Goal: Transaction & Acquisition: Purchase product/service

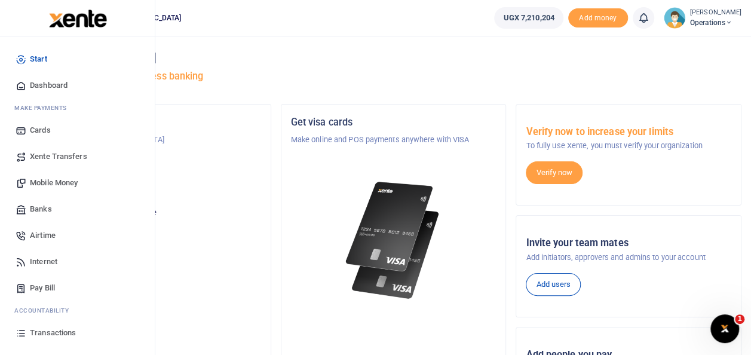
click at [56, 180] on span "Mobile Money" at bounding box center [54, 183] width 48 height 12
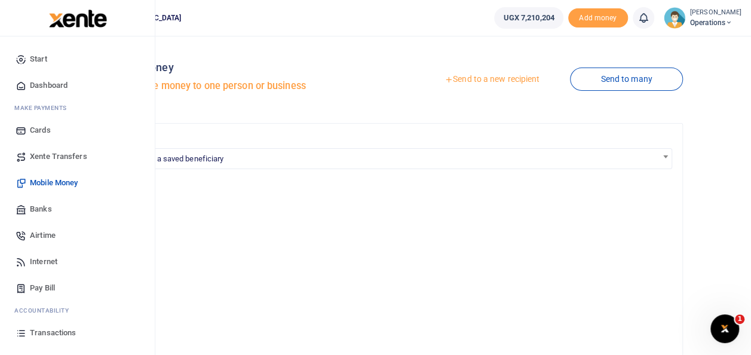
click at [66, 180] on span "Mobile Money" at bounding box center [54, 183] width 48 height 12
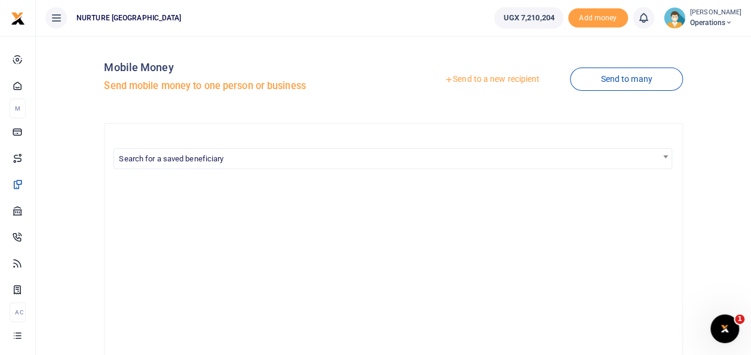
click at [465, 82] on link "Send to a new recipient" at bounding box center [492, 80] width 156 height 22
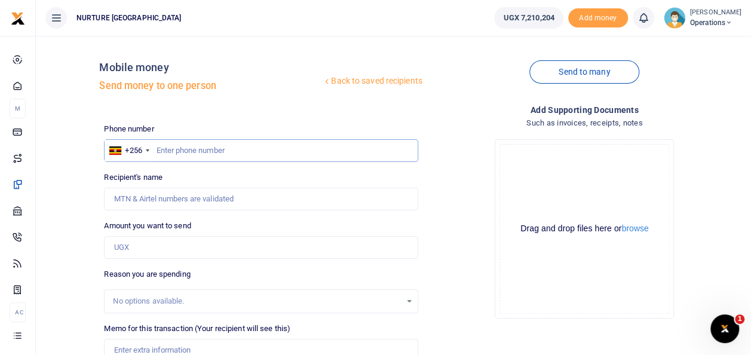
click at [196, 144] on input "text" at bounding box center [261, 150] width 314 height 23
type input "0782777190"
type input "[PERSON_NAME] [PERSON_NAME]"
type input "0782777190"
click at [160, 246] on input "Amount you want to send" at bounding box center [261, 247] width 314 height 23
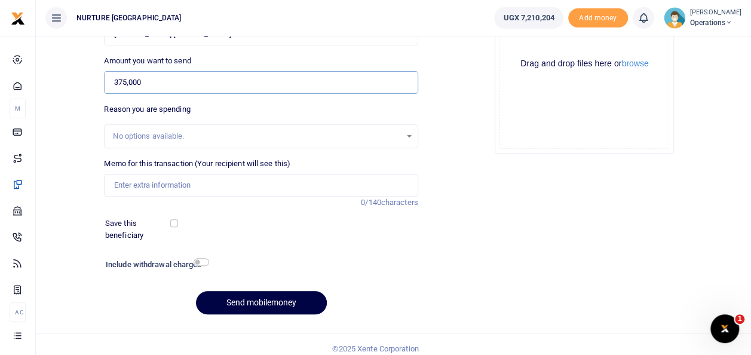
scroll to position [173, 0]
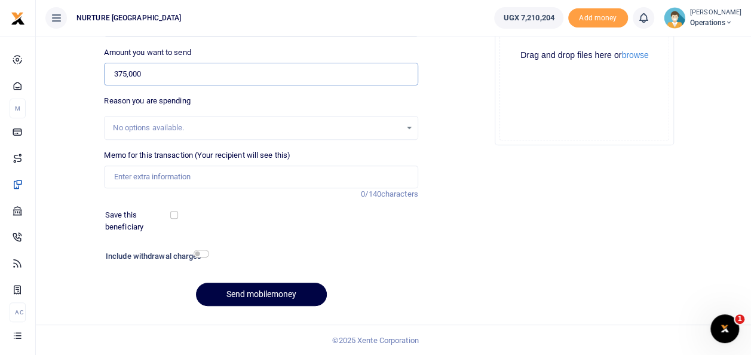
type input "375,000"
click at [213, 177] on input "Memo for this transaction (Your recipient will see this)" at bounding box center [261, 177] width 314 height 23
click at [218, 175] on input "Payment for internet for head office for three months October to December 2025" at bounding box center [261, 177] width 314 height 23
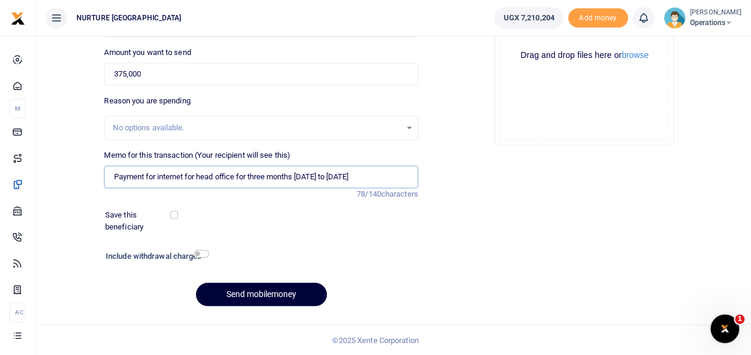
type input "Payment for internet for head office for three months October to December 2025"
click at [233, 291] on button "Send mobilemoney" at bounding box center [261, 294] width 131 height 23
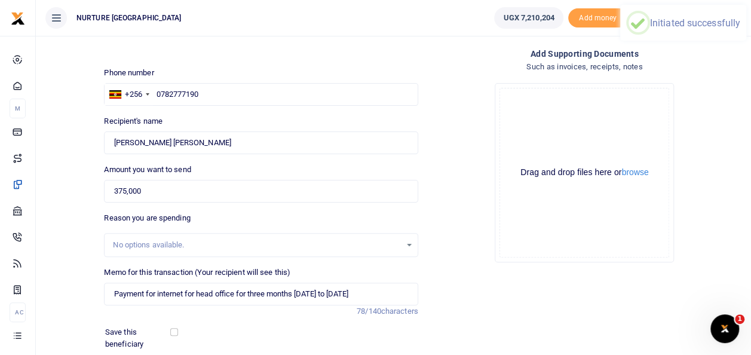
scroll to position [55, 0]
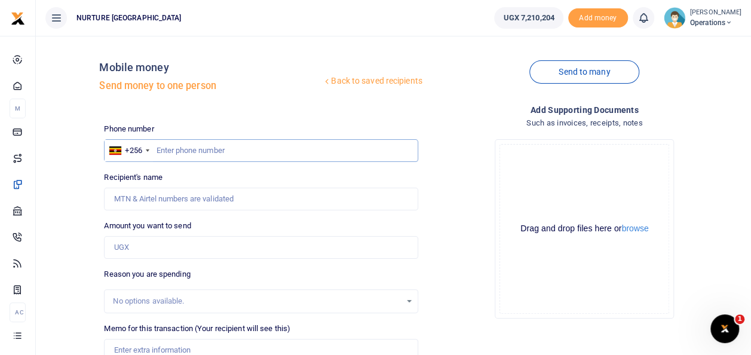
click at [206, 154] on input "text" at bounding box center [261, 150] width 314 height 23
type input "3"
type input "0776967724"
click at [171, 245] on input "Amount you want to send" at bounding box center [261, 247] width 314 height 23
type input "Micheal Ssemmanda"
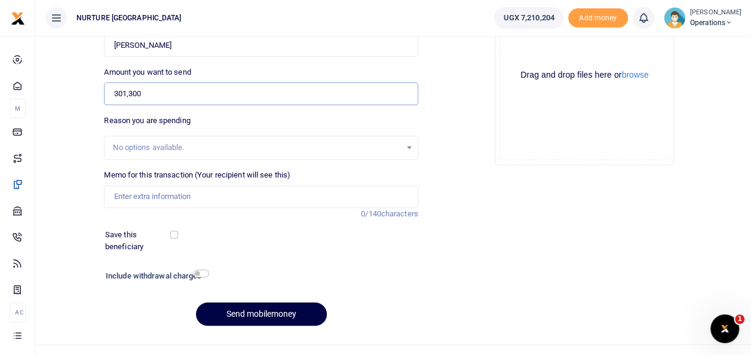
scroll to position [166, 0]
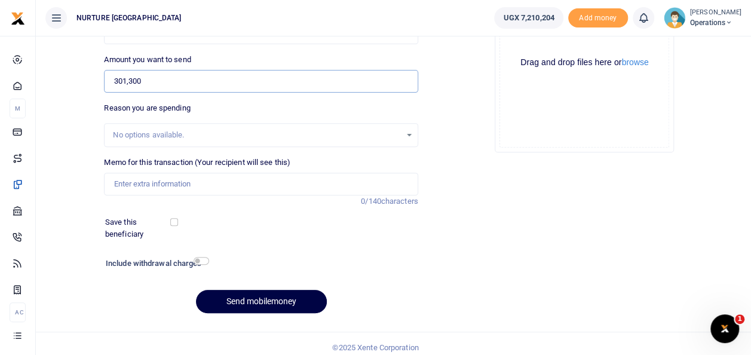
type input "301,300"
click at [180, 183] on input "Memo for this transaction (Your recipient will see this)" at bounding box center [261, 184] width 314 height 23
type input "Payment for catering training materials in october 2025"
click at [200, 262] on input "checkbox" at bounding box center [202, 261] width 16 height 8
checkbox input "true"
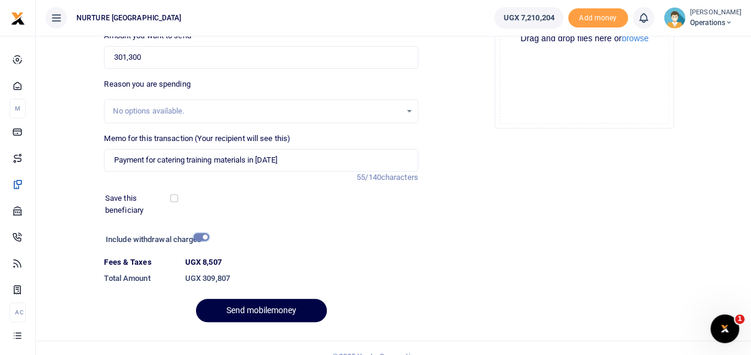
scroll to position [206, 0]
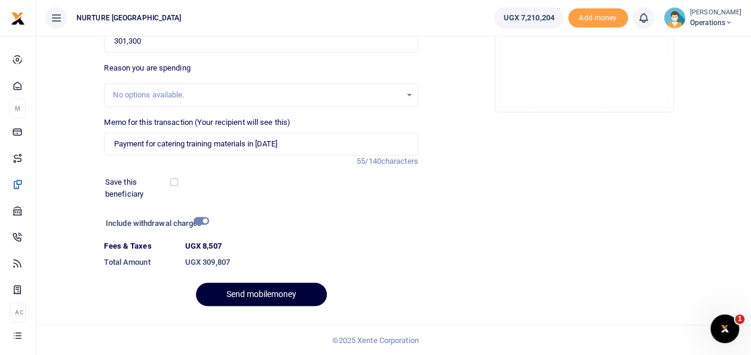
click at [268, 297] on button "Send mobilemoney" at bounding box center [261, 294] width 131 height 23
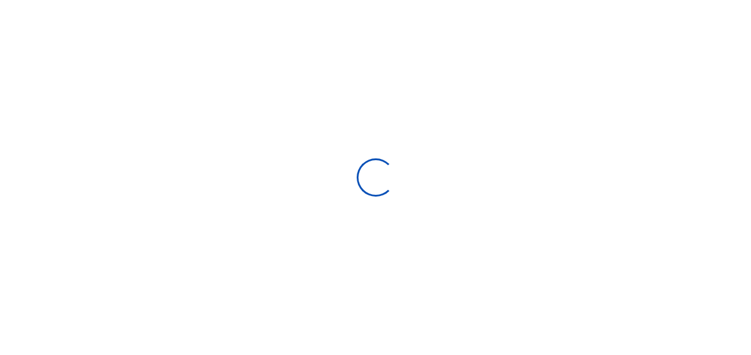
scroll to position [173, 0]
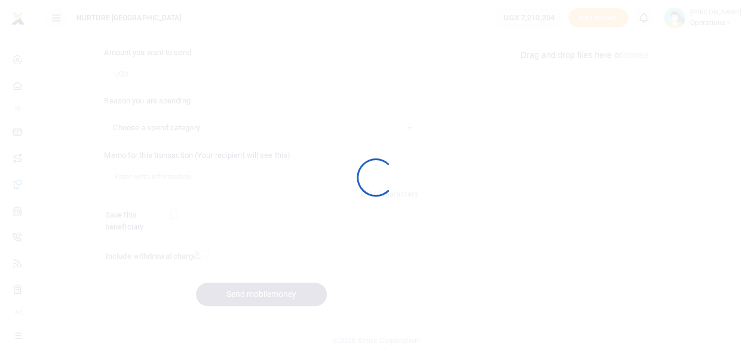
select select
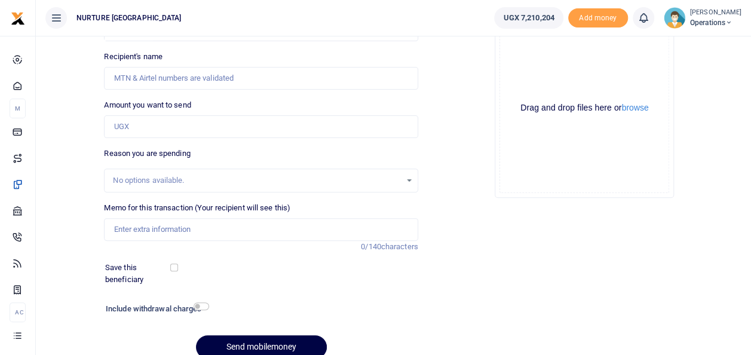
scroll to position [0, 0]
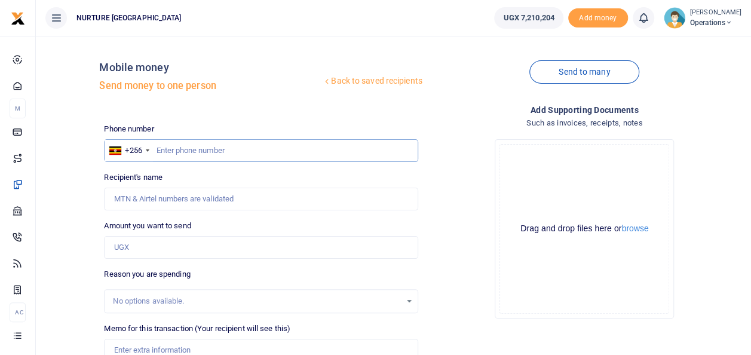
click at [198, 150] on input "text" at bounding box center [261, 150] width 314 height 23
type input "0703756517"
click at [156, 244] on input "Amount you want to send" at bounding box center [261, 247] width 314 height 23
type input "Joram Mutumba"
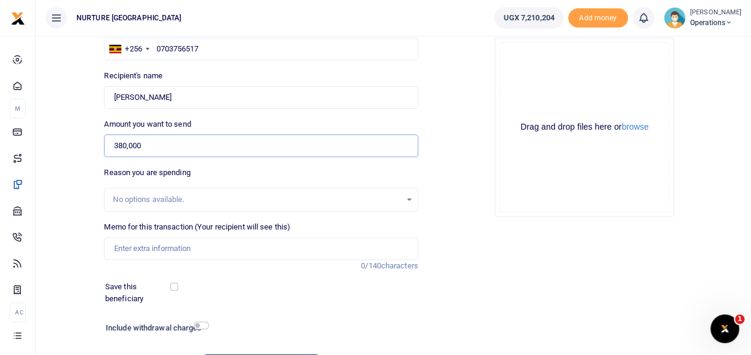
scroll to position [109, 0]
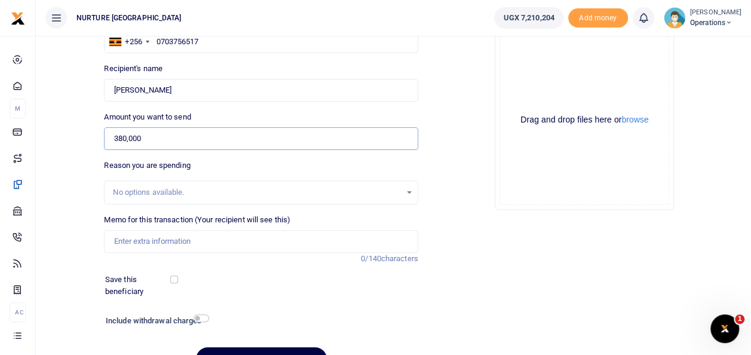
type input "380,000"
click at [224, 237] on input "Memo for this transaction (Your recipient will see this)" at bounding box center [261, 241] width 314 height 23
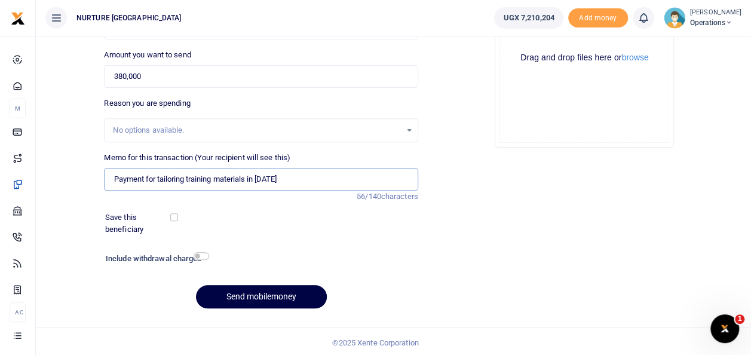
scroll to position [173, 0]
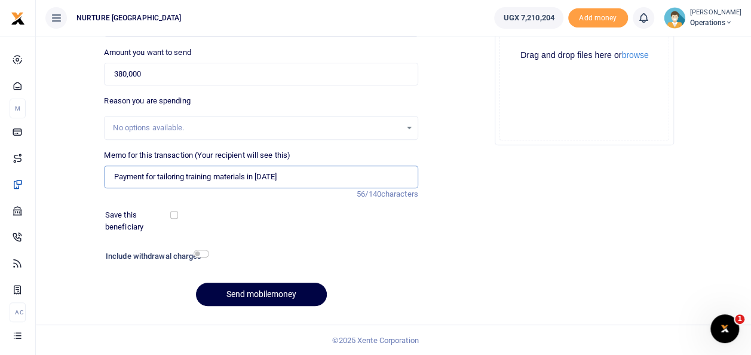
type input "Payment for tailoring training materials in october 2025"
click at [206, 255] on input "checkbox" at bounding box center [202, 254] width 16 height 8
checkbox input "true"
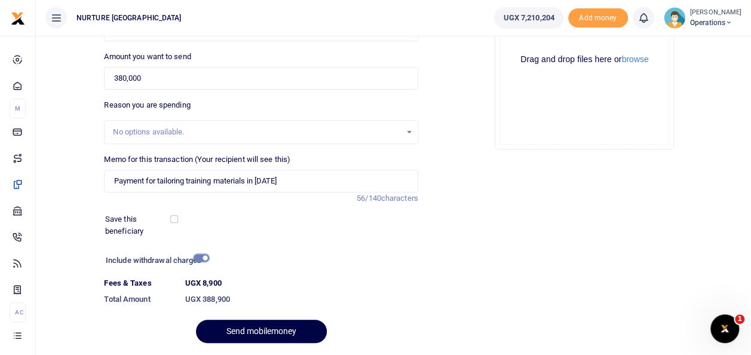
scroll to position [206, 0]
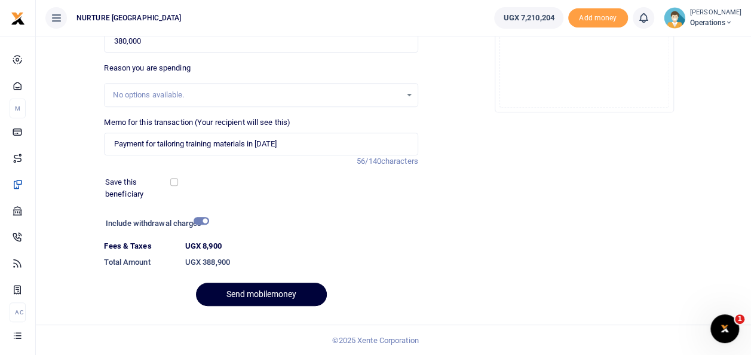
click at [264, 294] on button "Send mobilemoney" at bounding box center [261, 294] width 131 height 23
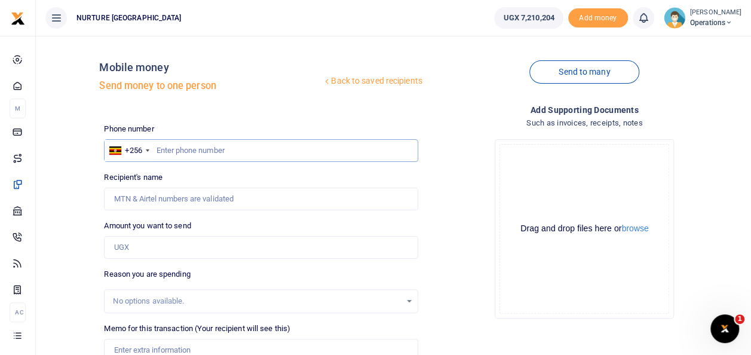
click at [219, 153] on input "text" at bounding box center [261, 150] width 314 height 23
type input "0772855542"
click at [207, 249] on input "Amount you want to send" at bounding box center [261, 247] width 314 height 23
type input "Sylivia Ndagire"
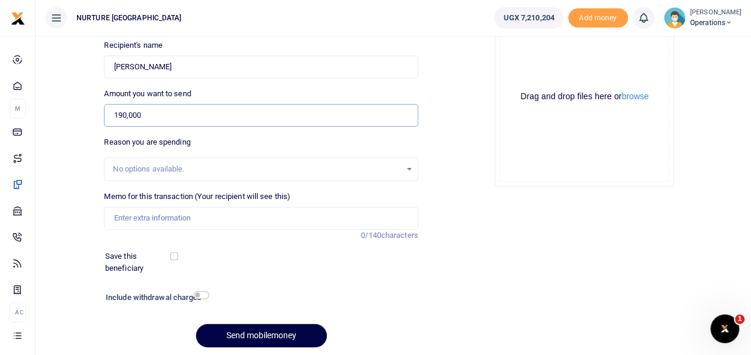
scroll to position [133, 0]
type input "190,000"
click at [253, 218] on input "Memo for this transaction (Your recipient will see this)" at bounding box center [261, 217] width 314 height 23
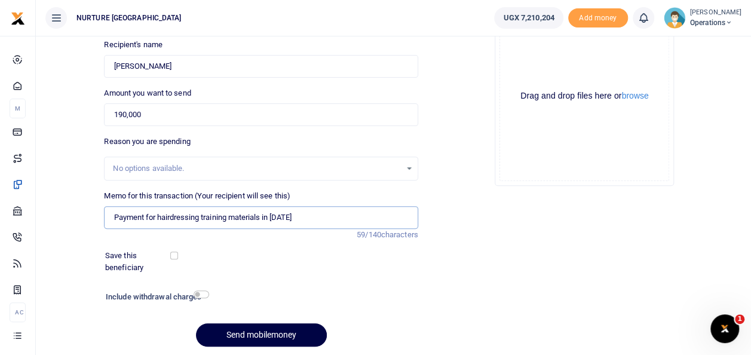
type input "Payment for hairdressing training materials in october 2025"
click at [219, 294] on div at bounding box center [303, 298] width 188 height 19
click at [195, 295] on input "checkbox" at bounding box center [202, 294] width 16 height 8
checkbox input "true"
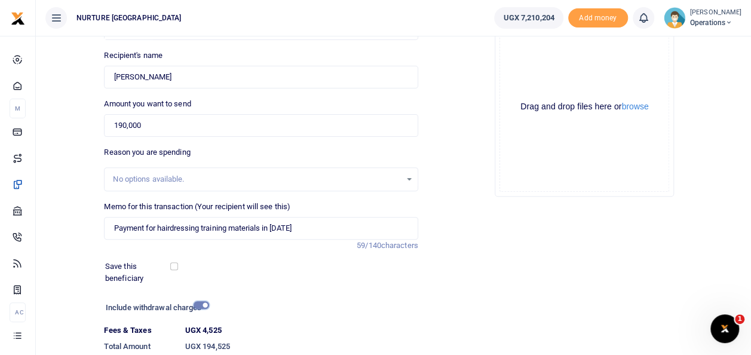
scroll to position [206, 0]
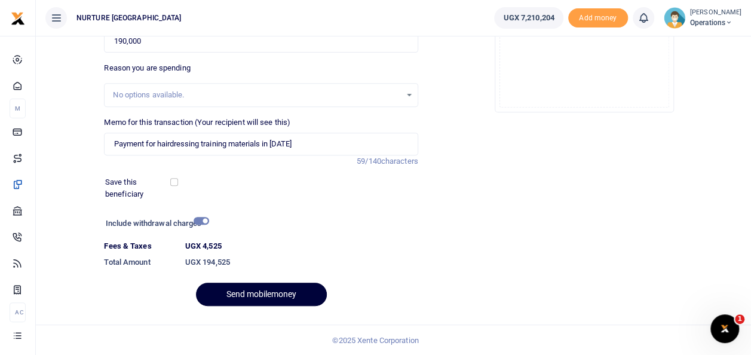
click at [278, 292] on button "Send mobilemoney" at bounding box center [261, 294] width 131 height 23
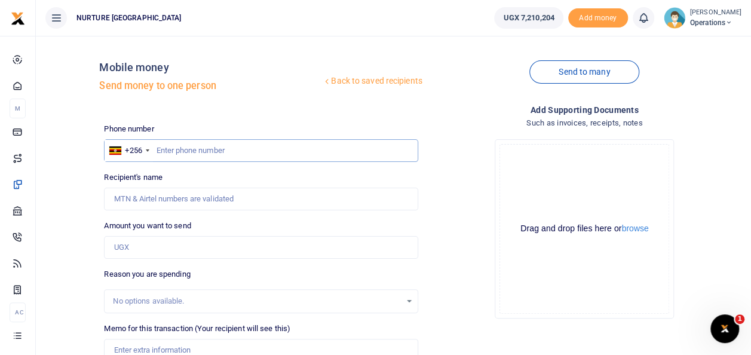
click at [198, 151] on input "text" at bounding box center [261, 150] width 314 height 23
type input "0774951882"
type input "[PERSON_NAME] Namakoye Mabonga"
type input "0774951882"
click at [152, 243] on input "Amount you want to send" at bounding box center [261, 247] width 314 height 23
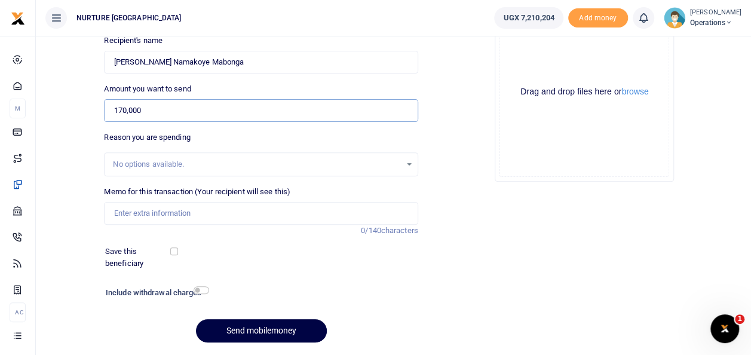
scroll to position [173, 0]
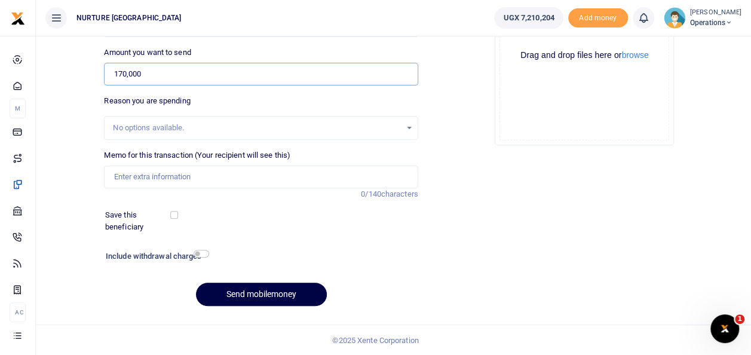
type input "170,000"
click at [176, 173] on input "Memo for this transaction (Your recipient will see this)" at bounding box center [261, 177] width 314 height 23
type input "Payment to clerks of works for inspection and compilation of liability report"
click at [195, 250] on input "checkbox" at bounding box center [202, 254] width 16 height 8
checkbox input "true"
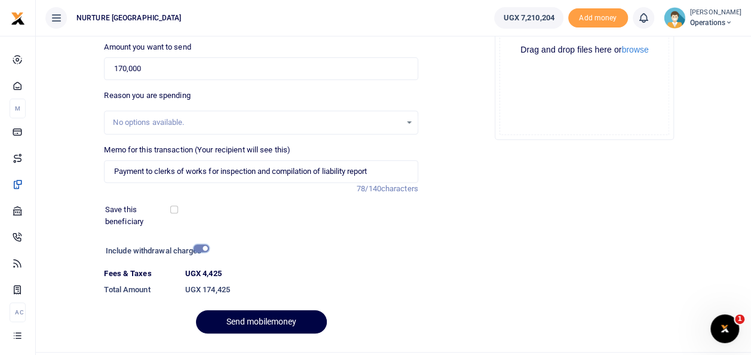
scroll to position [206, 0]
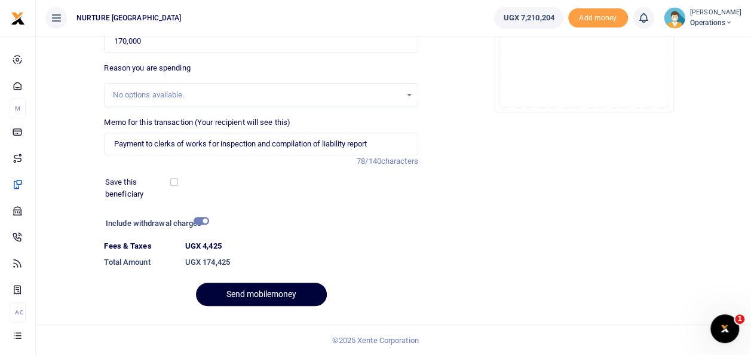
click at [270, 296] on button "Send mobilemoney" at bounding box center [261, 294] width 131 height 23
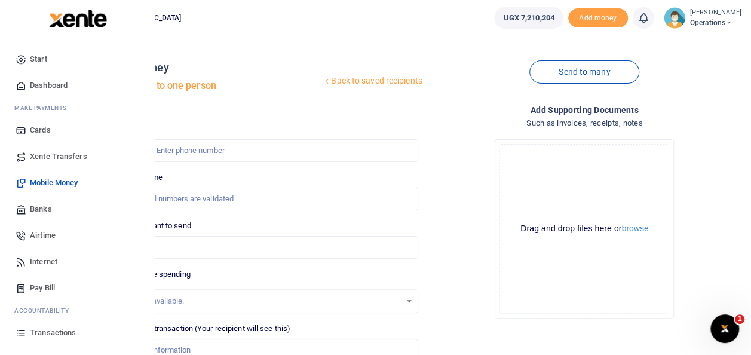
click at [36, 240] on span "Airtime" at bounding box center [43, 235] width 26 height 12
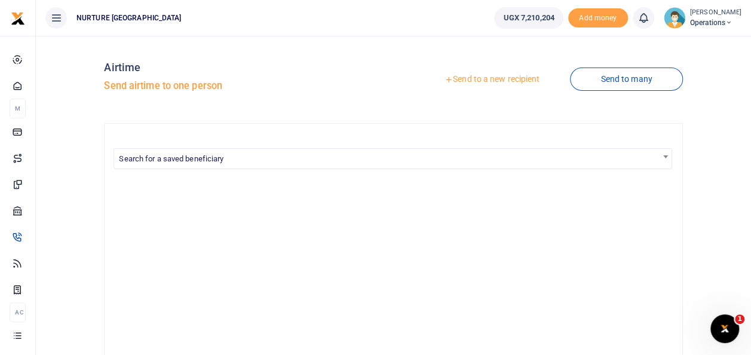
click at [487, 84] on link "Send to a new recipient" at bounding box center [492, 80] width 156 height 22
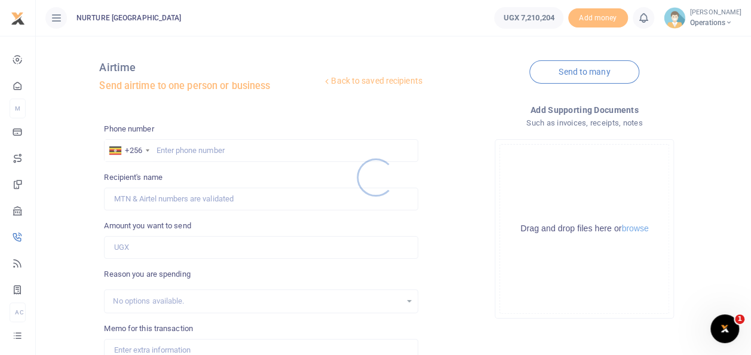
click at [203, 151] on div at bounding box center [375, 177] width 751 height 355
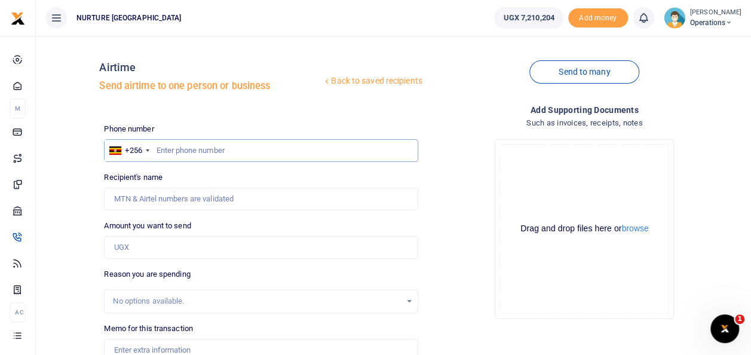
click at [204, 148] on input "text" at bounding box center [261, 150] width 314 height 23
type input "0782899916"
click at [166, 247] on input "Amount you want to send" at bounding box center [261, 247] width 314 height 23
type input "[PERSON_NAME] [PERSON_NAME]"
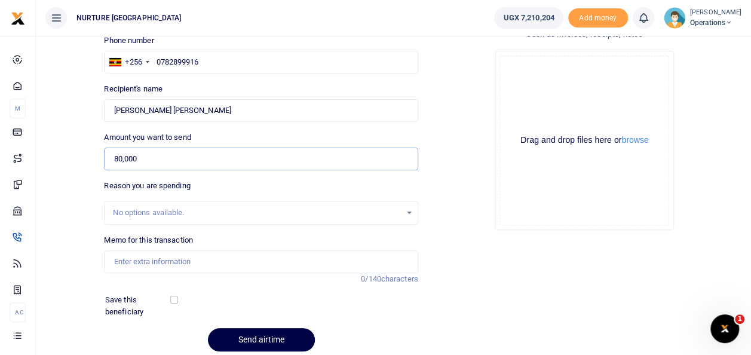
scroll to position [134, 0]
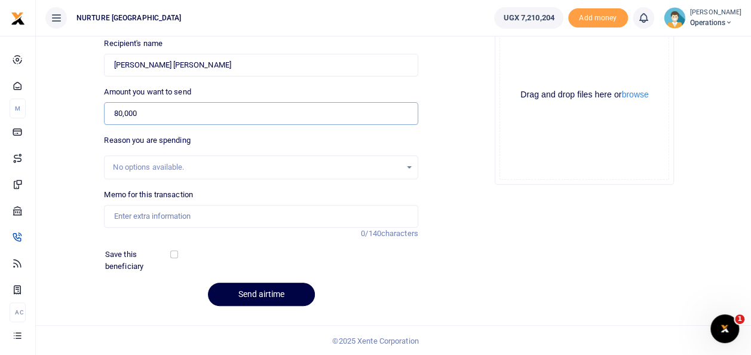
type input "80,000"
click at [177, 213] on input "Memo for this transaction" at bounding box center [261, 216] width 314 height 23
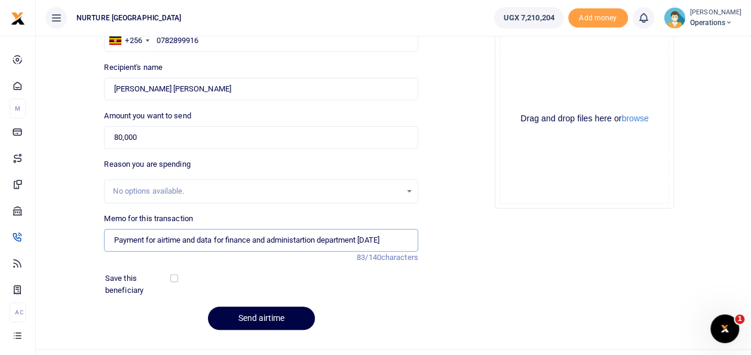
scroll to position [106, 0]
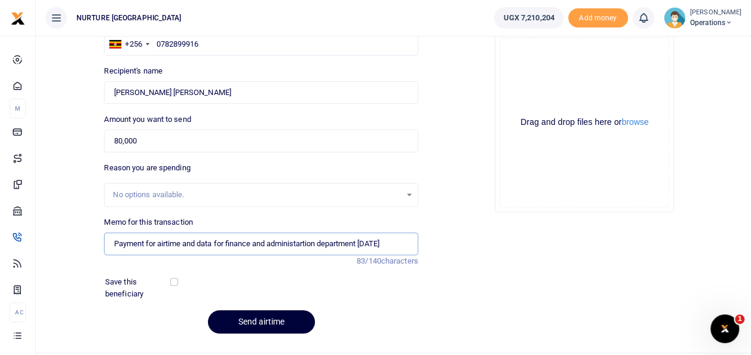
type input "Payment for airtime and data for finance and administartion department [DATE]"
click at [264, 316] on button "Send airtime" at bounding box center [261, 321] width 107 height 23
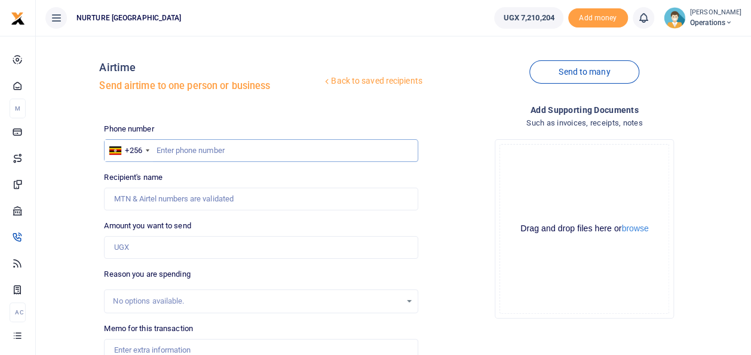
click at [203, 145] on input "text" at bounding box center [261, 150] width 314 height 23
type input "0775145247"
type input "[PERSON_NAME]"
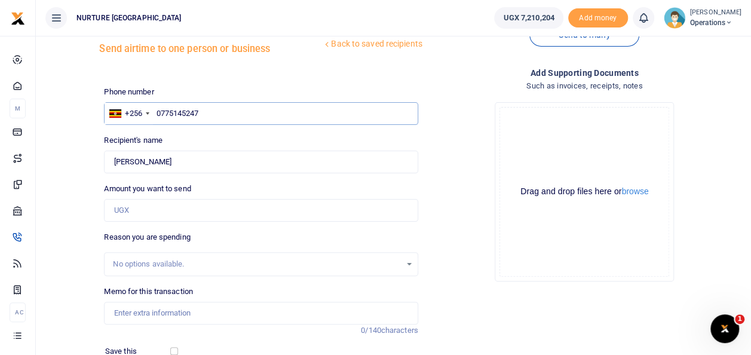
scroll to position [41, 0]
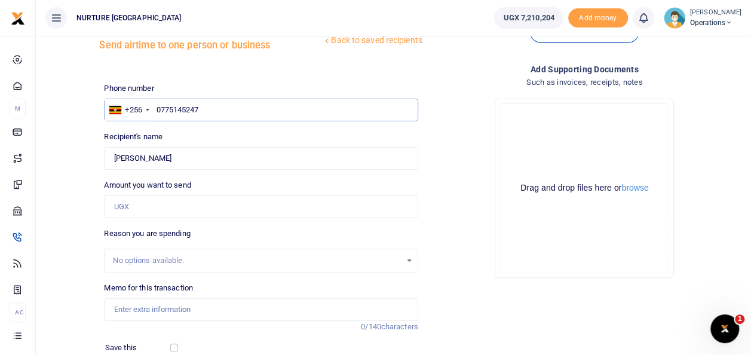
type input "0775145247"
click at [176, 210] on input "Amount you want to send" at bounding box center [261, 206] width 314 height 23
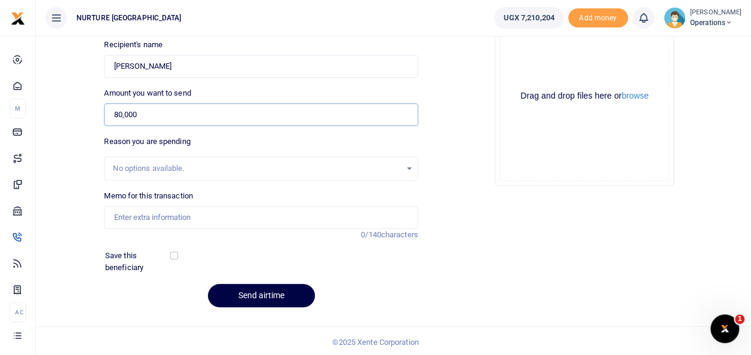
scroll to position [134, 0]
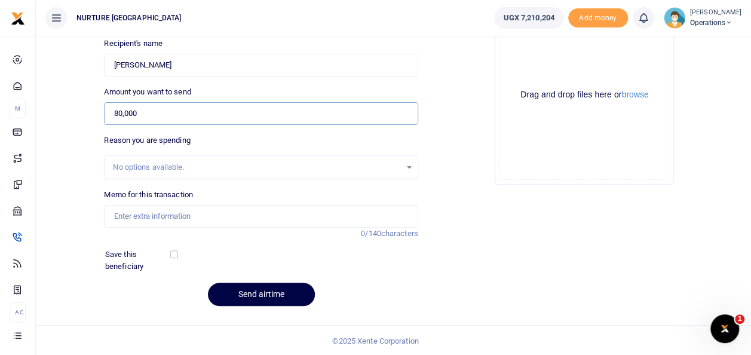
type input "80,000"
click at [245, 214] on input "Memo for this transaction" at bounding box center [261, 216] width 314 height 23
click at [365, 218] on input "Payment for airtime and data for finance and" at bounding box center [261, 216] width 314 height 23
click at [430, 291] on div "Add supporting Documents Such as invoices, receipts, notes Drop your files here…" at bounding box center [584, 143] width 323 height 347
click at [278, 215] on input "Payment for airtime and data for finance and" at bounding box center [261, 216] width 314 height 23
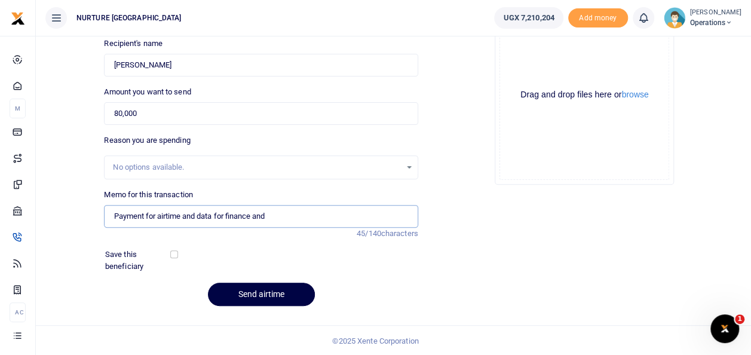
type input "Payment for airtime and data for finance and administartion department [DATE]"
click at [287, 293] on button "Send airtime" at bounding box center [261, 294] width 107 height 23
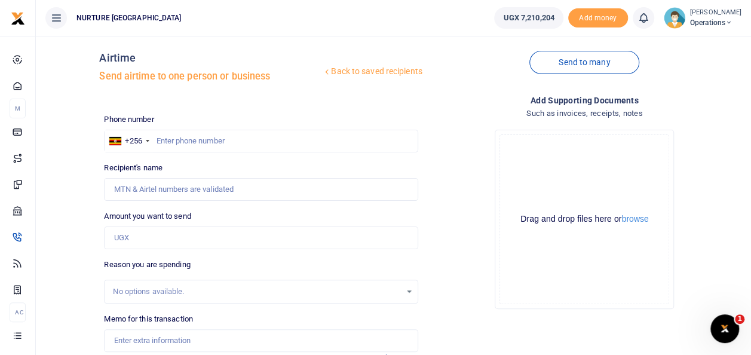
scroll to position [6, 0]
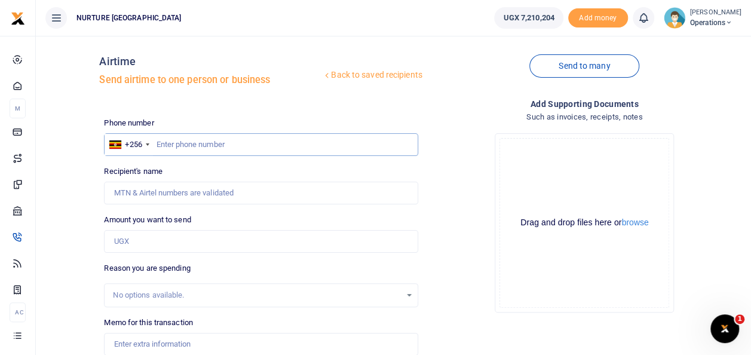
click at [228, 148] on input "text" at bounding box center [261, 144] width 314 height 23
type input "0759459097"
click at [182, 240] on input "Amount you want to send" at bounding box center [261, 241] width 314 height 23
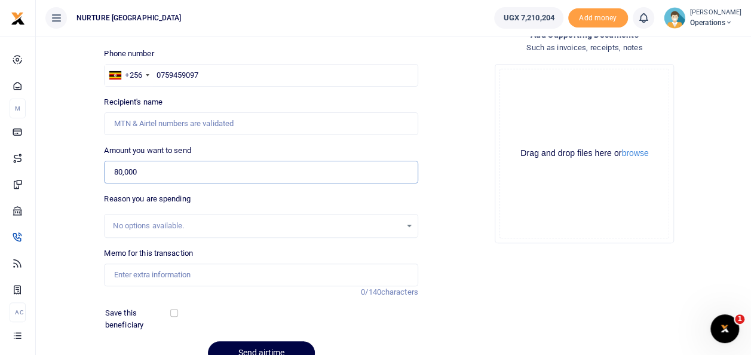
scroll to position [79, 0]
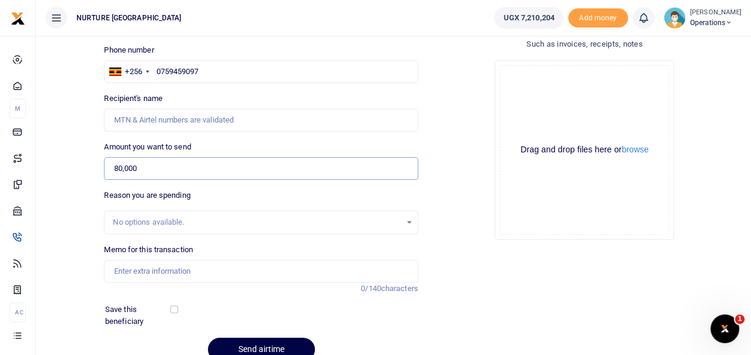
type input "80,000"
click at [187, 270] on input "Memo for this transaction" at bounding box center [261, 271] width 314 height 23
type input "Timothy Makumbi"
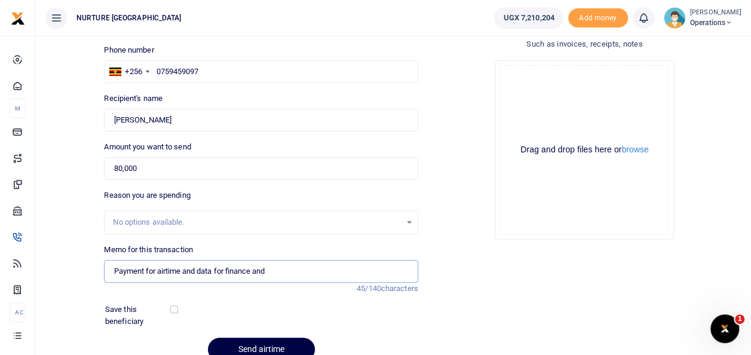
click at [376, 272] on input "Payment for airtime and data for finance and" at bounding box center [261, 271] width 314 height 23
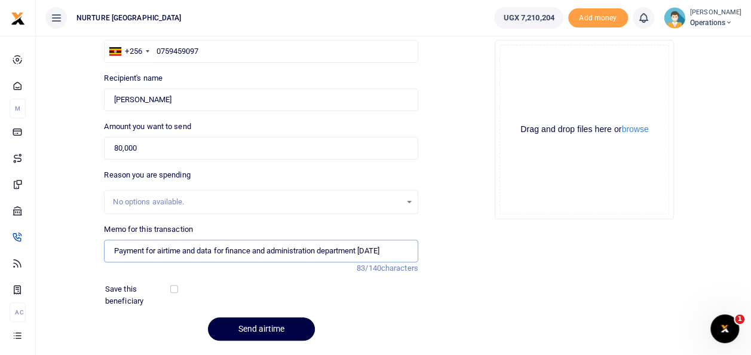
scroll to position [97, 0]
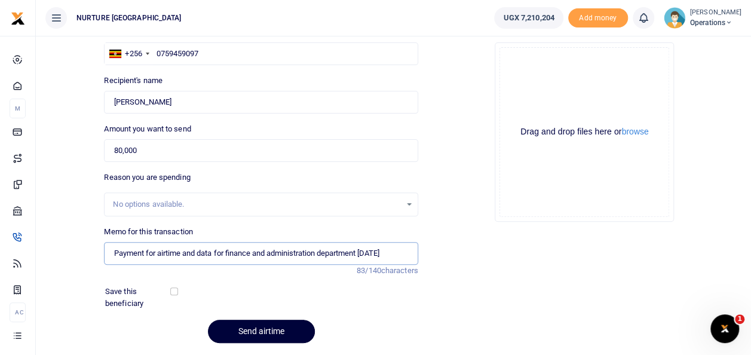
type input "Payment for airtime and data for finance and administration department [DATE]"
click at [268, 329] on button "Send airtime" at bounding box center [261, 331] width 107 height 23
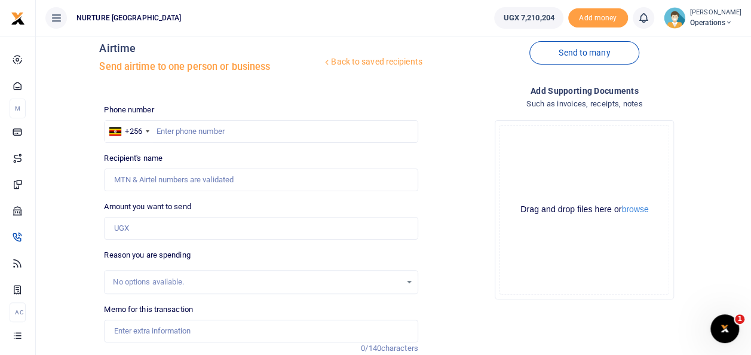
scroll to position [11, 0]
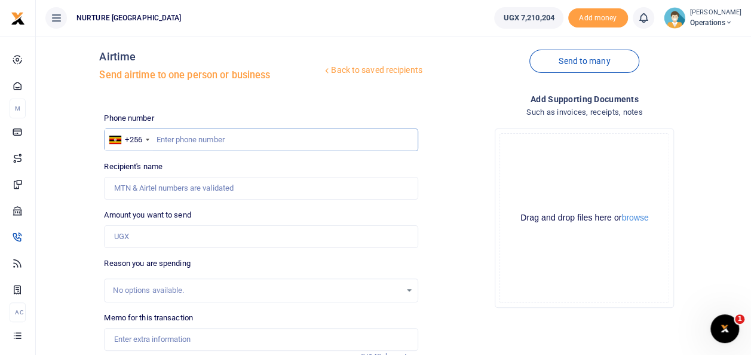
click at [222, 143] on input "text" at bounding box center [261, 139] width 314 height 23
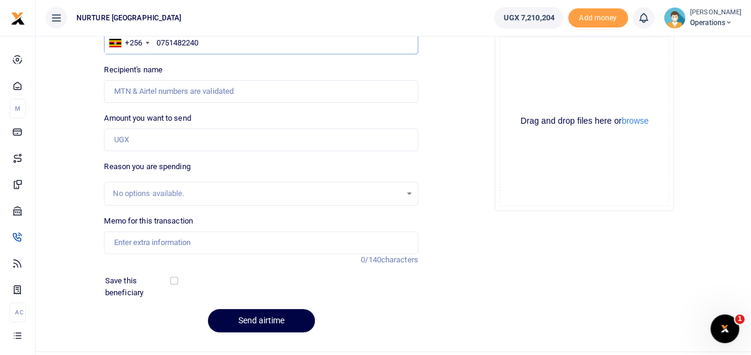
scroll to position [134, 0]
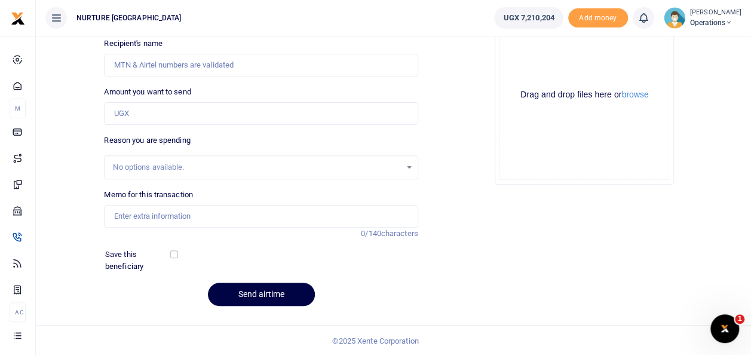
type input "0751482240"
click at [158, 112] on input "Amount you want to send" at bounding box center [261, 113] width 314 height 23
type input "80,000"
click at [188, 211] on input "Memo for this transaction" at bounding box center [261, 216] width 314 height 23
type input "Janat Navuga"
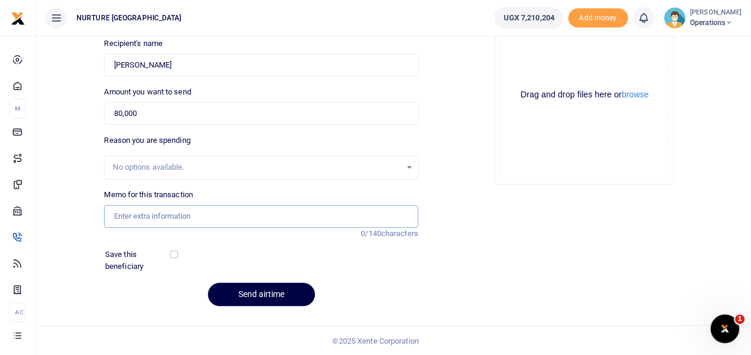
type input "Payment for airtime and data for finance and administration department [DATE]"
type input "[PERSON_NAME]"
click at [276, 286] on button "Send airtime" at bounding box center [261, 294] width 107 height 23
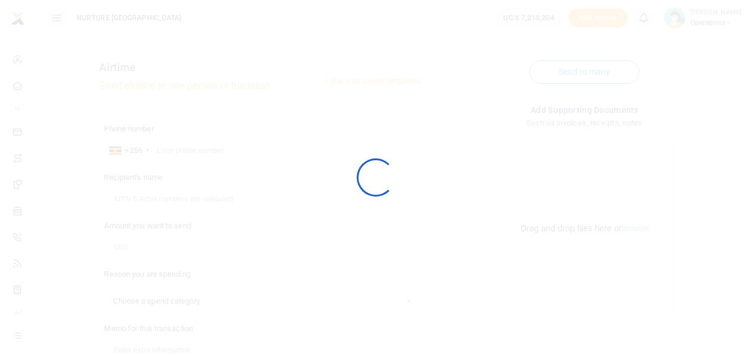
select select
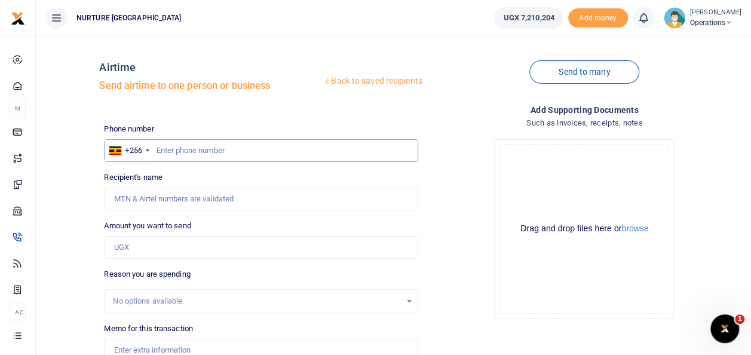
click at [241, 148] on input "text" at bounding box center [261, 150] width 314 height 23
type input "0772471515"
click at [234, 247] on input "Amount you want to send" at bounding box center [261, 247] width 314 height 23
type input "[PERSON_NAME]"
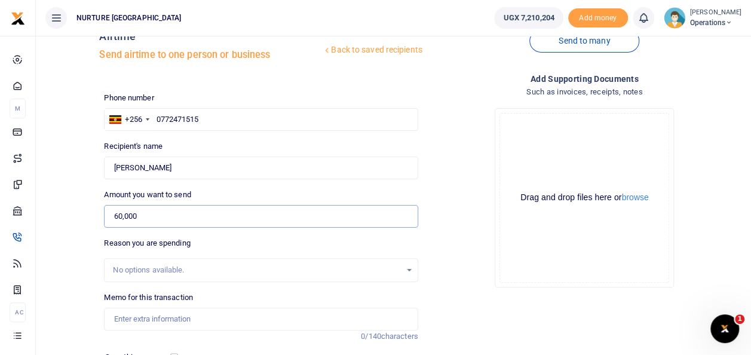
scroll to position [134, 0]
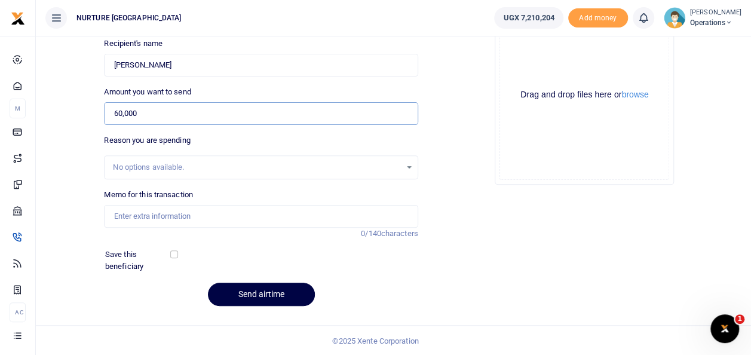
type input "60,000"
click at [219, 216] on input "Memo for this transaction" at bounding box center [261, 216] width 314 height 23
type input "Payment for airtime and data for finance and administration department [DATE]"
click at [265, 299] on button "Send airtime" at bounding box center [261, 294] width 107 height 23
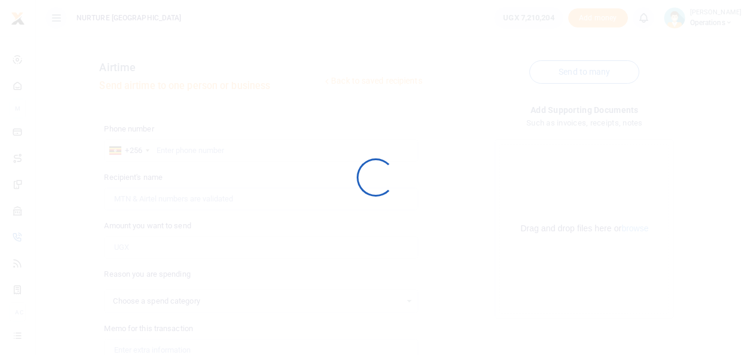
select select
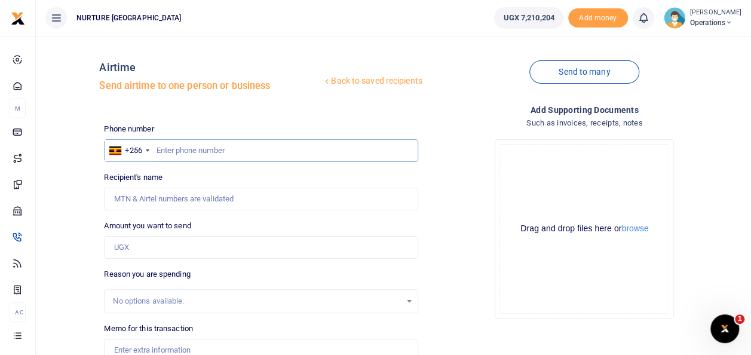
click at [198, 146] on input "text" at bounding box center [261, 150] width 314 height 23
type input "0741034049"
click at [155, 249] on input "Amount you want to send" at bounding box center [261, 247] width 314 height 23
type input "20,000"
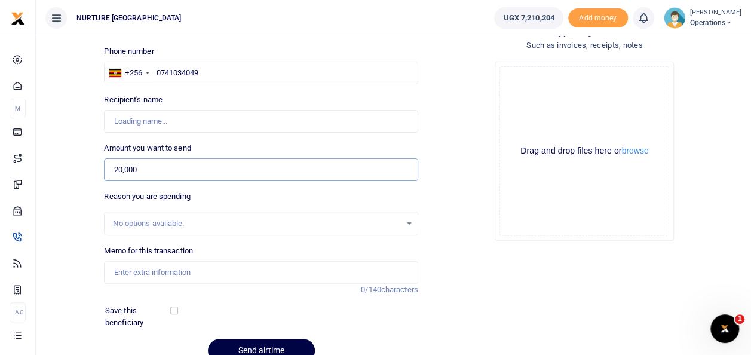
scroll to position [79, 0]
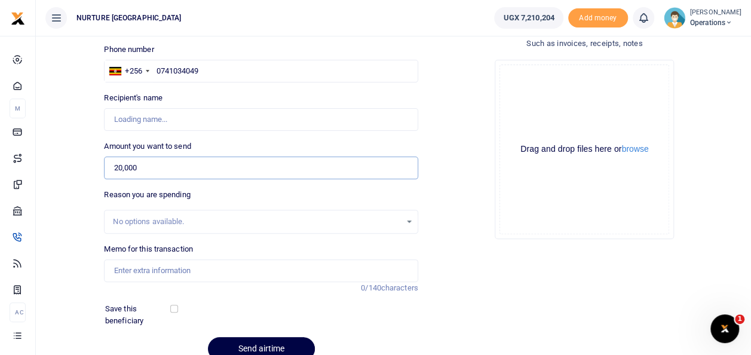
type input "Maria Kawuki"
type input "20,000"
click at [259, 270] on input "Memo for this transaction" at bounding box center [261, 270] width 314 height 23
type input "Payment for airtime and data for finance and administration department [DATE]"
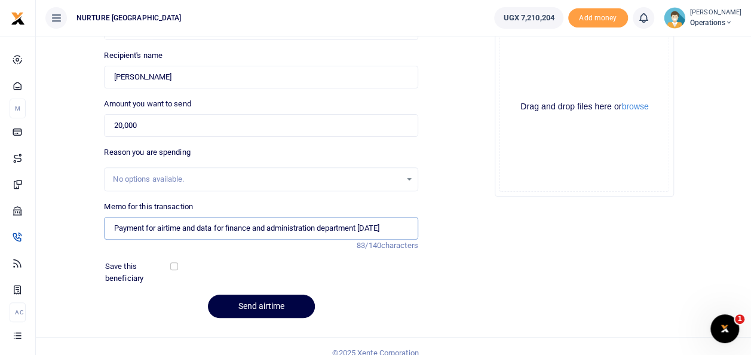
scroll to position [134, 0]
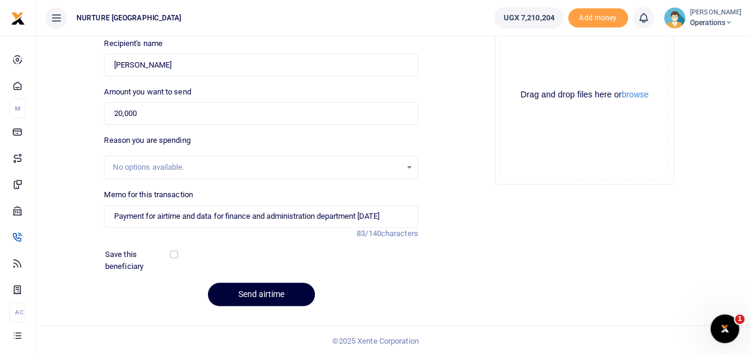
click at [271, 290] on button "Send airtime" at bounding box center [261, 294] width 107 height 23
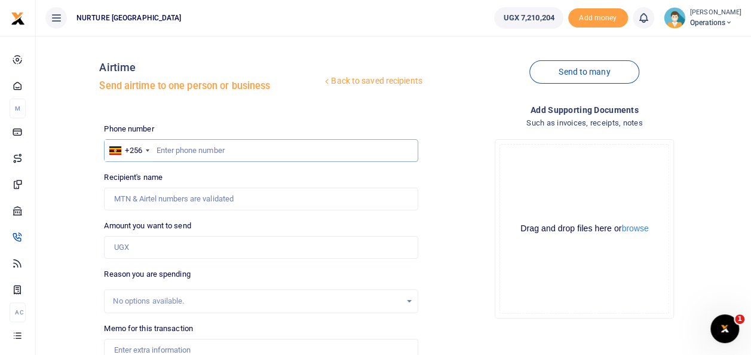
click at [195, 148] on input "text" at bounding box center [261, 150] width 314 height 23
type input "0702452664"
type input "[PERSON_NAME]"
type input "0702452664"
click at [142, 248] on input "Amount you want to send" at bounding box center [261, 247] width 314 height 23
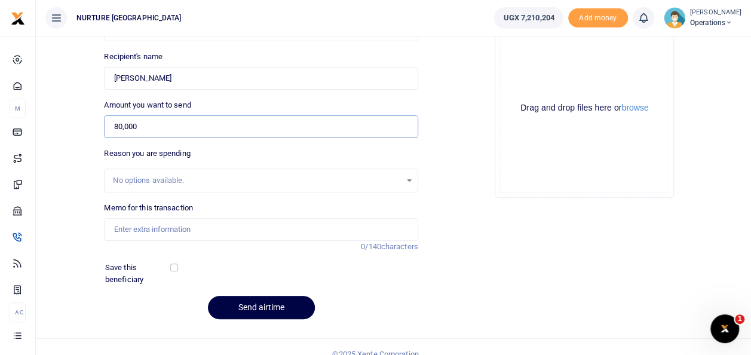
scroll to position [134, 0]
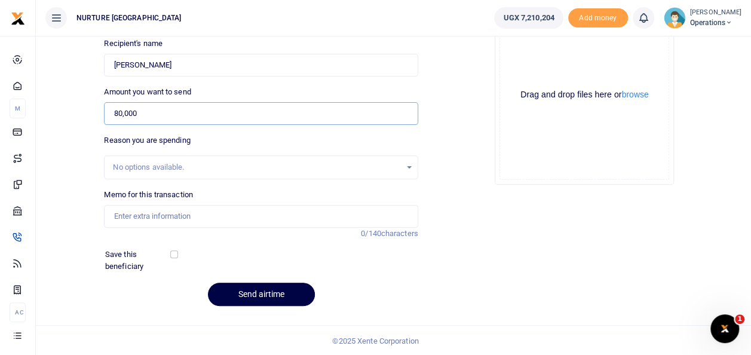
type input "80,000"
click at [165, 213] on input "Memo for this transaction" at bounding box center [261, 216] width 314 height 23
type input "Payment for airtime and data for finance and administration department [DATE]"
click at [258, 292] on button "Send airtime" at bounding box center [261, 294] width 107 height 23
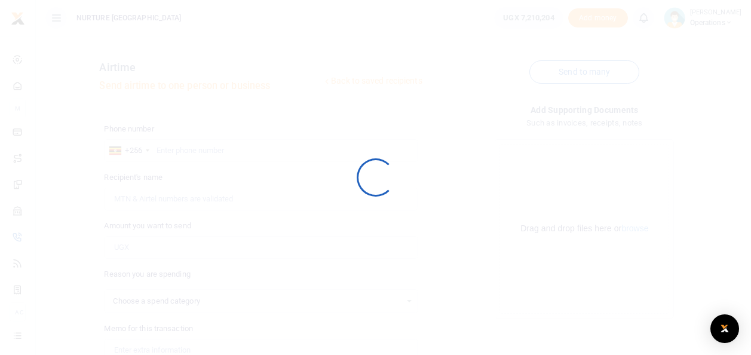
scroll to position [134, 0]
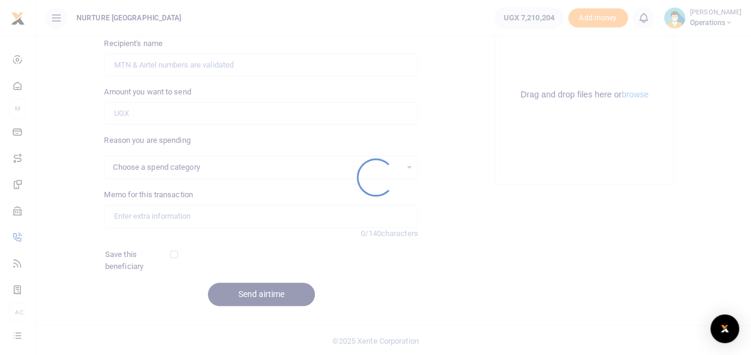
select select
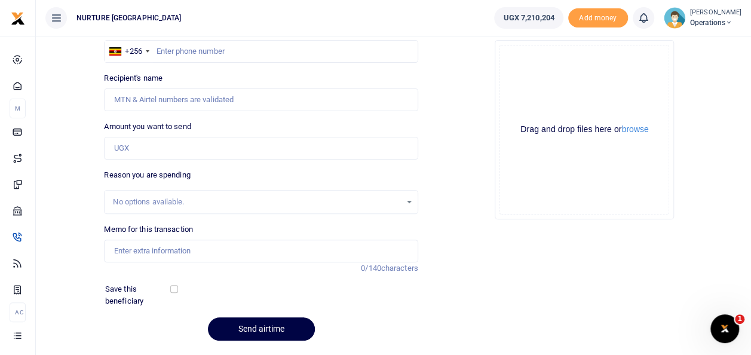
scroll to position [0, 0]
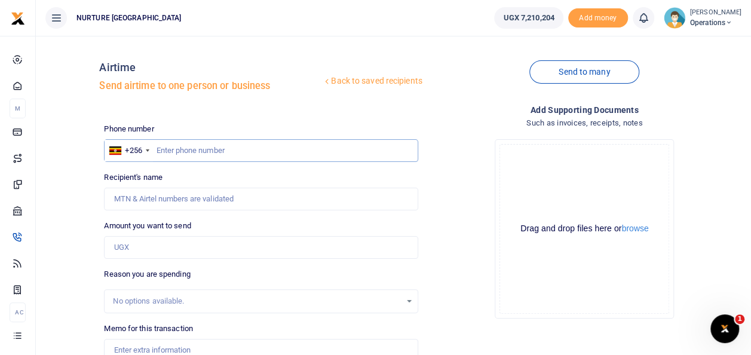
click at [185, 155] on input "text" at bounding box center [261, 150] width 314 height 23
type input "0751006709"
click at [195, 243] on input "Amount you want to send" at bounding box center [261, 247] width 314 height 23
click at [182, 241] on input "Amount you want to send" at bounding box center [261, 247] width 314 height 23
type input "6,000"
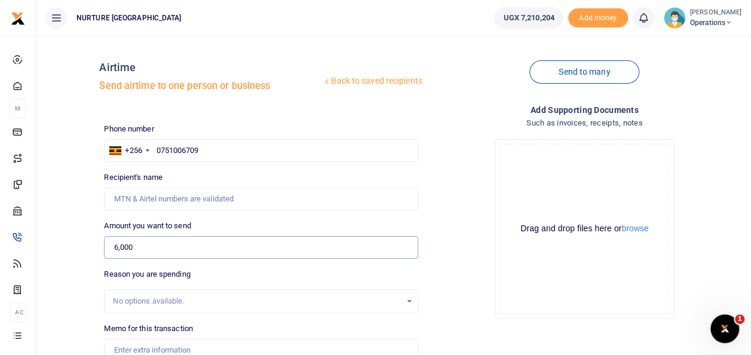
type input "Mbonagaza [PERSON_NAME]"
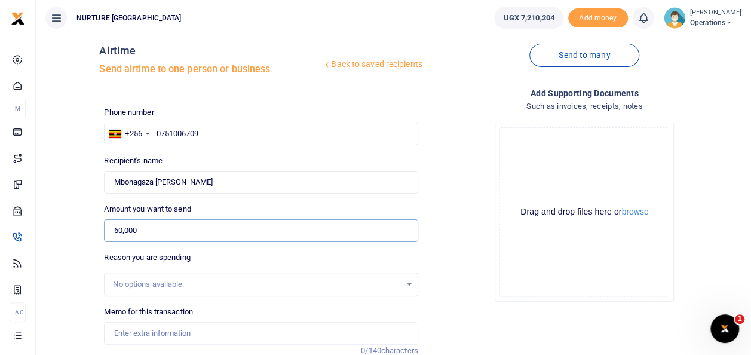
scroll to position [62, 0]
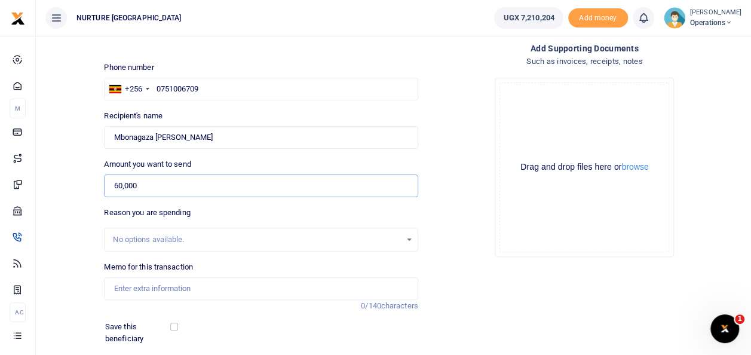
type input "60,000"
click at [177, 290] on input "Memo for this transaction" at bounding box center [261, 288] width 314 height 23
type input "Payment for airtime and data for finance and administration department [DATE]"
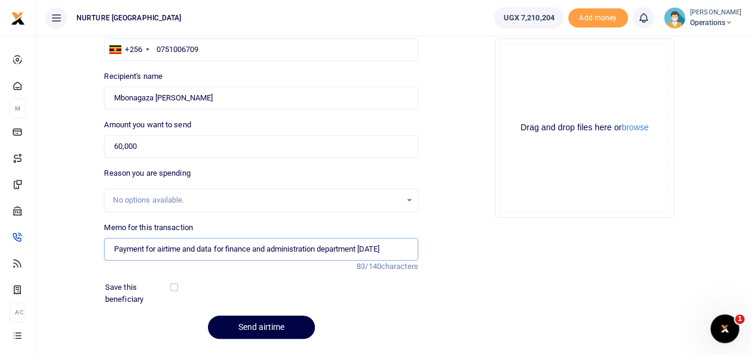
scroll to position [134, 0]
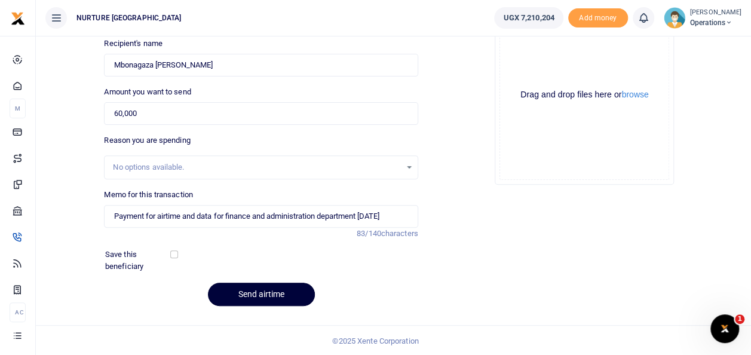
click at [275, 289] on button "Send airtime" at bounding box center [261, 294] width 107 height 23
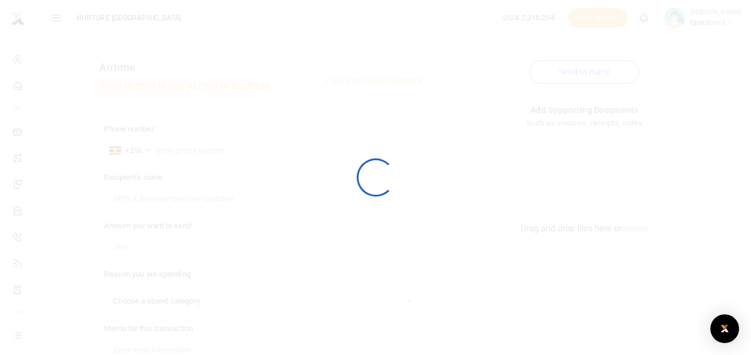
select select
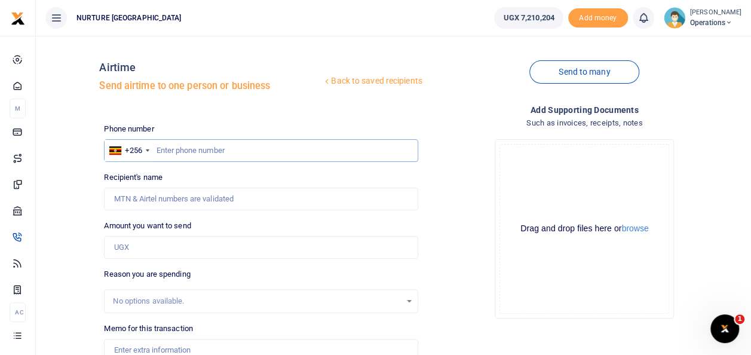
click at [198, 154] on input "text" at bounding box center [261, 150] width 314 height 23
type input "0782045015"
click at [170, 247] on input "Amount you want to send" at bounding box center [261, 247] width 314 height 23
type input "Christine Alupo"
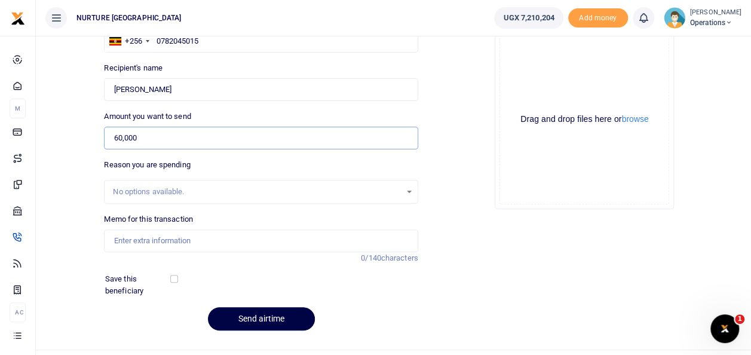
scroll to position [110, 0]
type input "60,000"
click at [201, 241] on input "Memo for this transaction" at bounding box center [261, 240] width 314 height 23
type input "Payment for airtime and data for finance and administration department [DATE]"
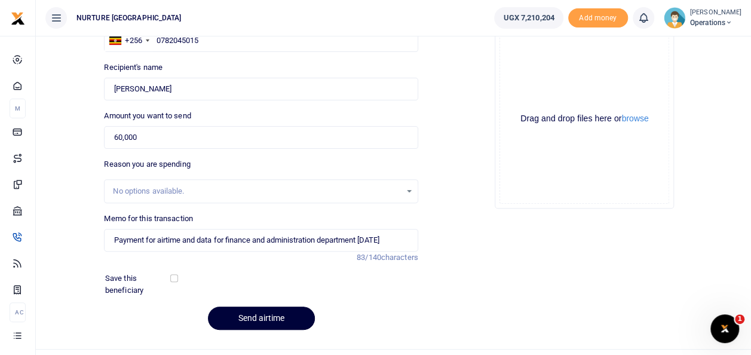
click at [275, 324] on button "Send airtime" at bounding box center [261, 318] width 107 height 23
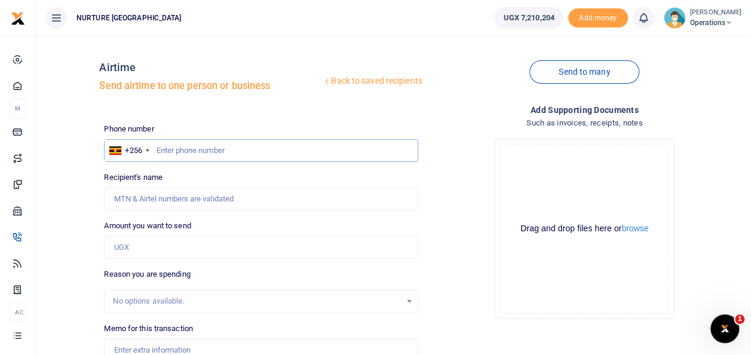
click at [198, 146] on input "text" at bounding box center [261, 150] width 314 height 23
type input "0755200405"
click at [165, 248] on input "Amount you want to send" at bounding box center [261, 247] width 314 height 23
type input "3,000"
type input "[PERSON_NAME]"
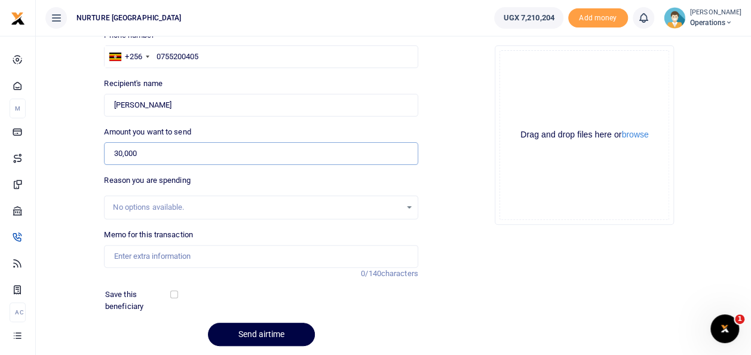
scroll to position [99, 0]
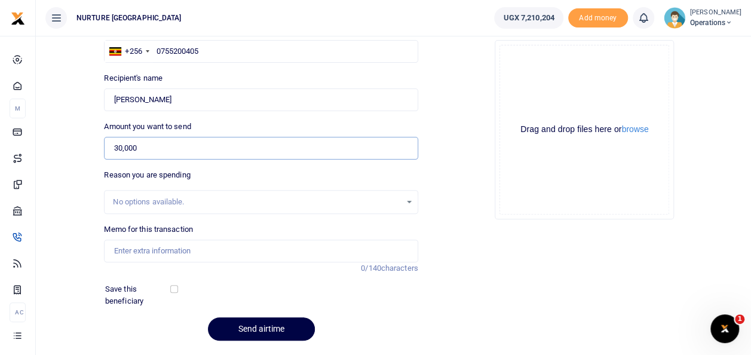
type input "30,000"
click at [176, 247] on input "Memo for this transaction" at bounding box center [261, 251] width 314 height 23
type input "Payment for airtime and data for finance and administration department [DATE]"
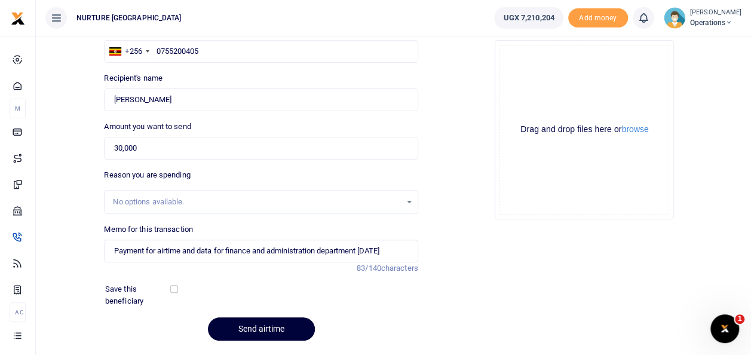
click at [268, 329] on button "Send airtime" at bounding box center [261, 328] width 107 height 23
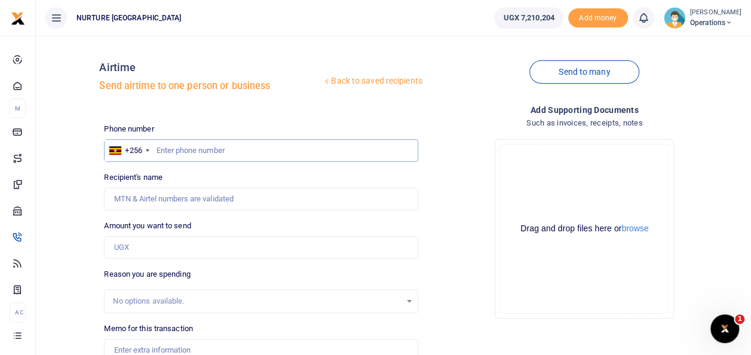
click at [192, 154] on input "text" at bounding box center [261, 150] width 314 height 23
type input "0701152648"
click at [159, 245] on input "Amount you want to send" at bounding box center [261, 247] width 314 height 23
type input "80,000"
type input "[PERSON_NAME]"
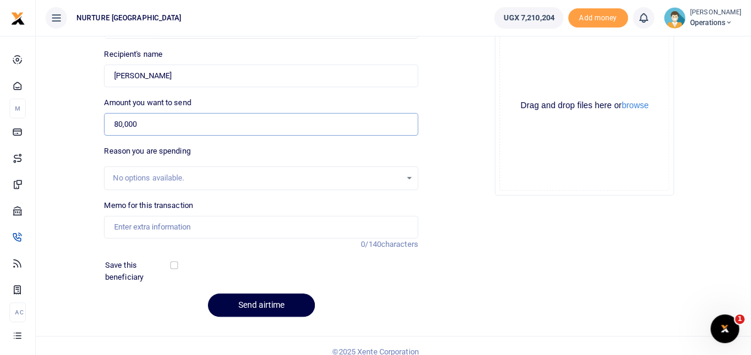
scroll to position [134, 0]
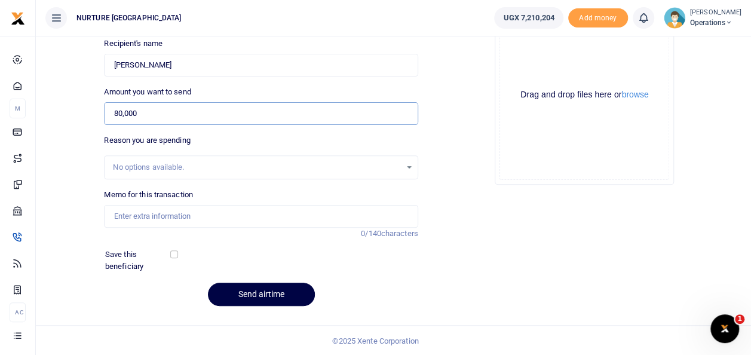
type input "80,000"
click at [195, 216] on input "Memo for this transaction" at bounding box center [261, 216] width 314 height 23
type input "Payment for airtime and data for finance and administration department [DATE]"
click at [270, 293] on button "Send airtime" at bounding box center [261, 294] width 107 height 23
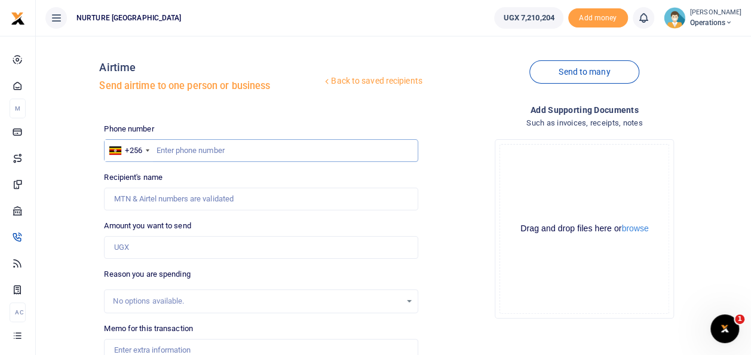
click at [201, 148] on input "text" at bounding box center [261, 150] width 314 height 23
type input "0774070890"
click at [179, 249] on input "Amount you want to send" at bounding box center [261, 247] width 314 height 23
type input "[PERSON_NAME]"
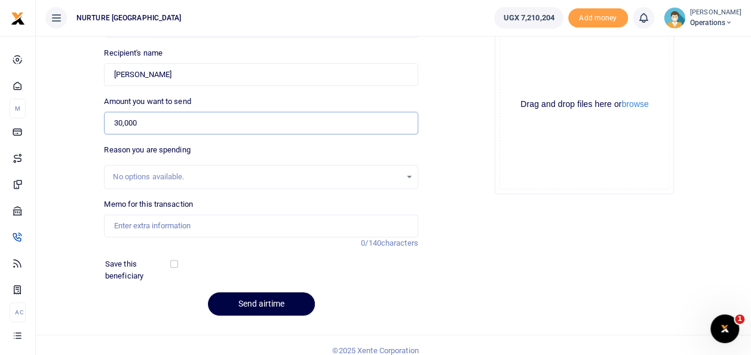
scroll to position [134, 0]
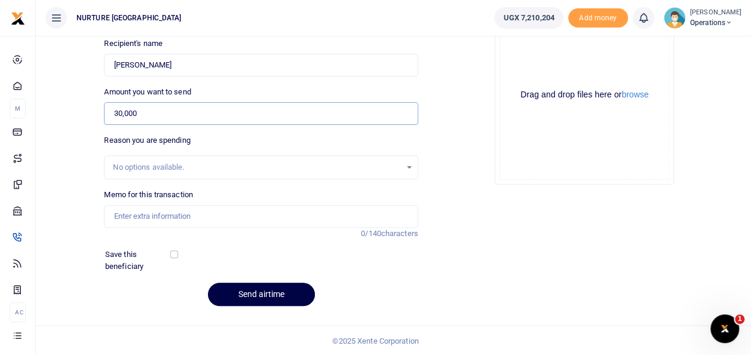
type input "30,000"
click at [195, 215] on input "Memo for this transaction" at bounding box center [261, 216] width 314 height 23
type input "Payment for airtime and data for finance and administration department [DATE]"
click at [271, 293] on button "Send airtime" at bounding box center [261, 294] width 107 height 23
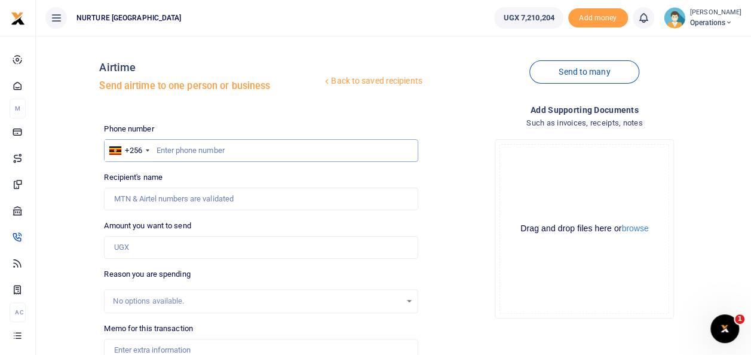
click at [192, 147] on input "text" at bounding box center [261, 150] width 314 height 23
type input "0777072992"
type input "[PERSON_NAME]"
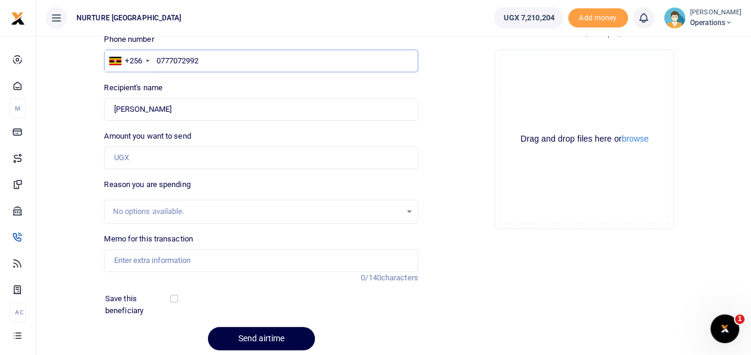
scroll to position [90, 0]
type input "0777072992"
click at [146, 160] on input "Amount you want to send" at bounding box center [261, 157] width 314 height 23
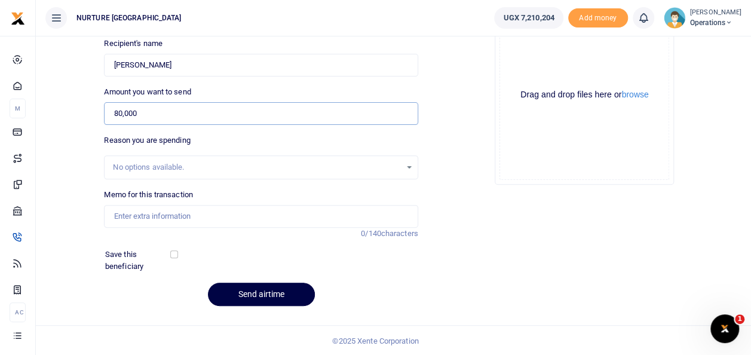
type input "80,000"
click at [181, 214] on input "Memo for this transaction" at bounding box center [261, 216] width 314 height 23
type input "Payment for airtime and data for finance and administration department October …"
click at [265, 296] on button "Send airtime" at bounding box center [261, 294] width 107 height 23
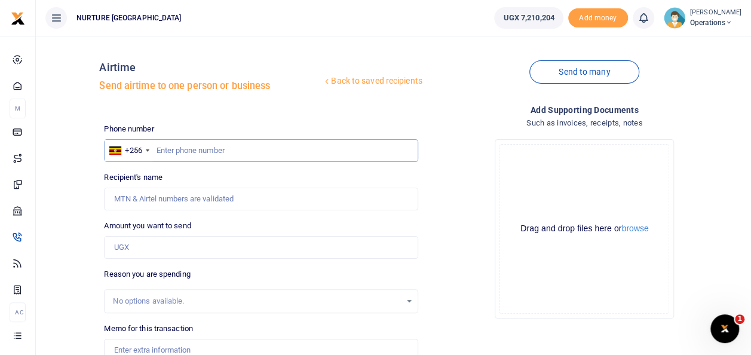
click at [194, 145] on input "text" at bounding box center [261, 150] width 314 height 23
type input "0789861225"
click at [157, 246] on input "Amount you want to send" at bounding box center [261, 247] width 314 height 23
type input "Doricus Ndegemo"
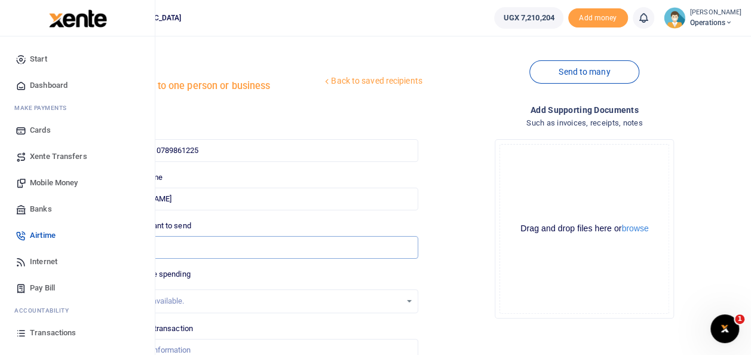
type input "84,000"
click at [60, 180] on span "Mobile Money" at bounding box center [54, 183] width 48 height 12
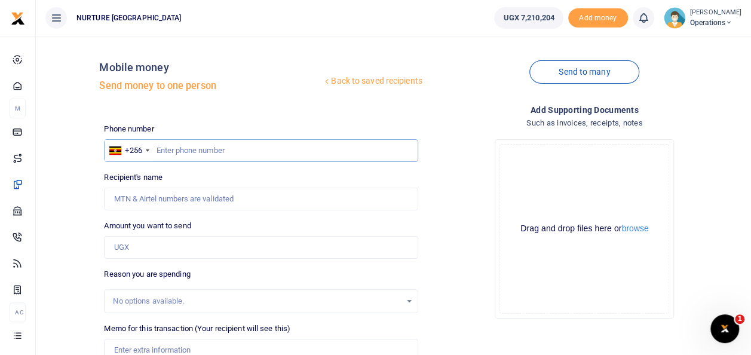
click at [169, 146] on input "text" at bounding box center [261, 150] width 314 height 23
type input "0789861225"
click at [155, 252] on input "Amount you want to send" at bounding box center [261, 247] width 314 height 23
type input "[PERSON_NAME]"
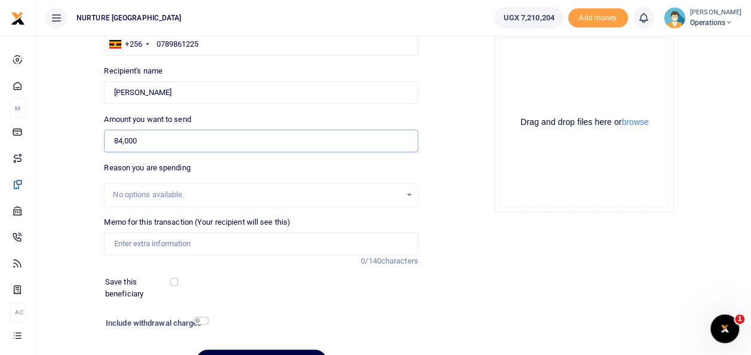
scroll to position [117, 0]
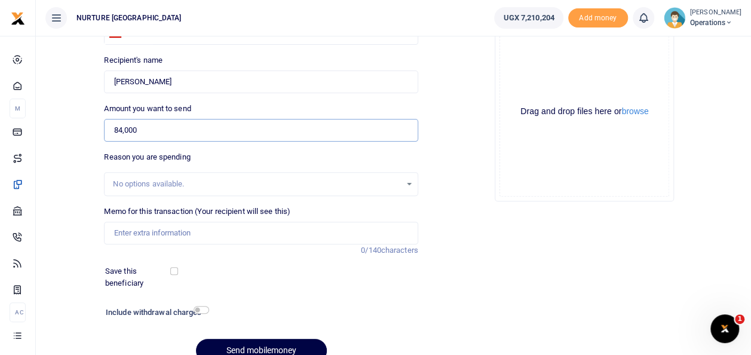
type input "84,000"
click at [189, 235] on input "Memo for this transaction (Your recipient will see this)" at bounding box center [261, 233] width 314 height 23
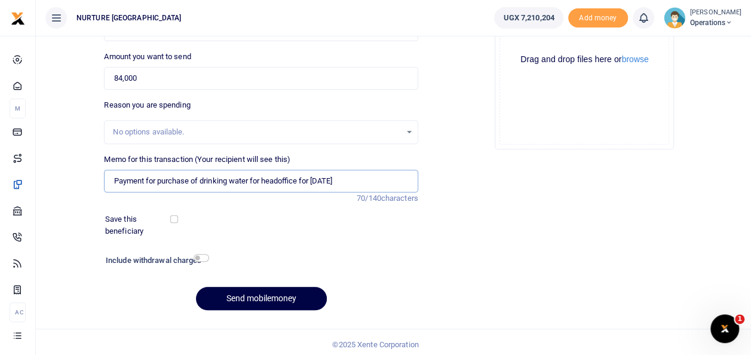
scroll to position [173, 0]
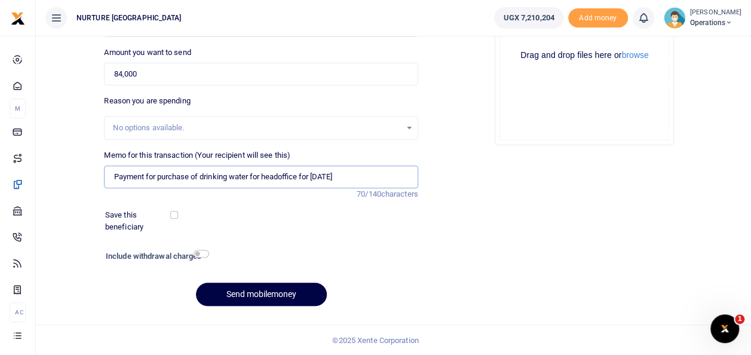
type input "Payment for purchase of drinking water for headoffice for october 2025"
click at [202, 256] on input "checkbox" at bounding box center [202, 254] width 16 height 8
checkbox input "true"
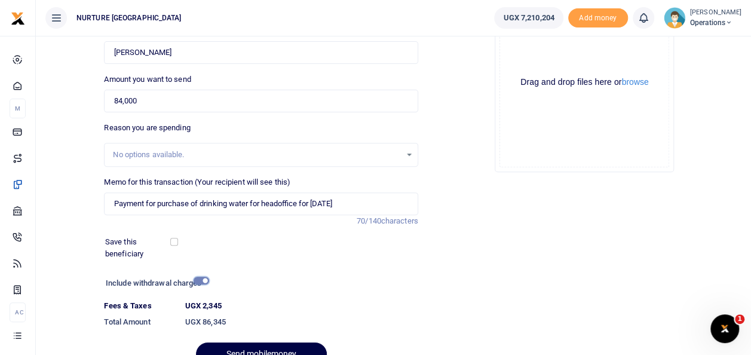
scroll to position [206, 0]
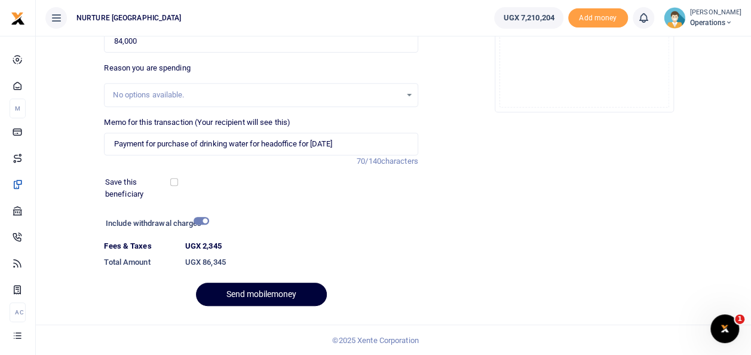
click at [281, 296] on button "Send mobilemoney" at bounding box center [261, 294] width 131 height 23
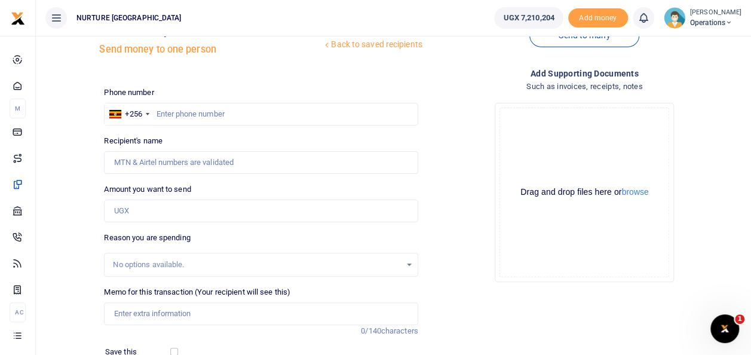
scroll to position [31, 0]
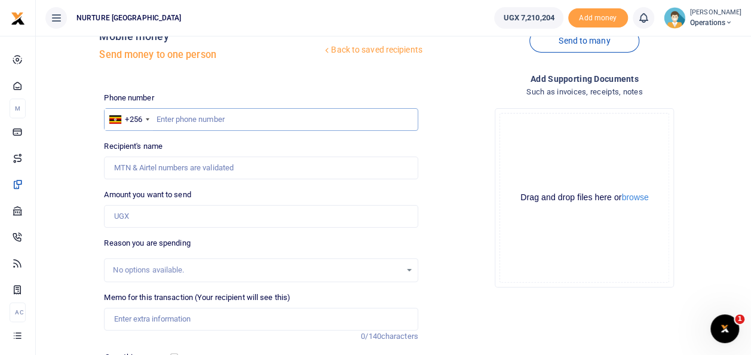
click at [238, 115] on input "text" at bounding box center [261, 119] width 314 height 23
type input "0702640859"
click at [142, 219] on input "Amount you want to send" at bounding box center [261, 216] width 314 height 23
type input "20,000"
type input "[PERSON_NAME]"
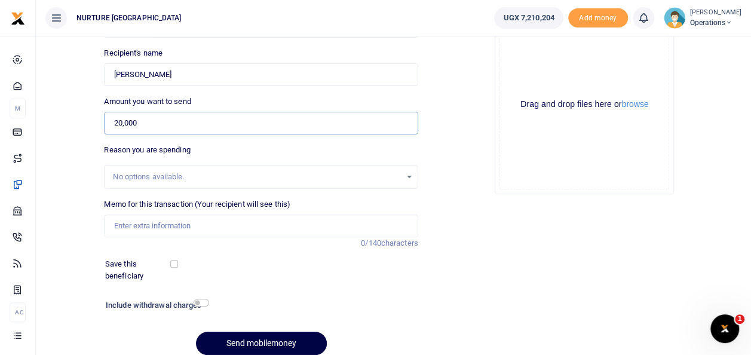
scroll to position [125, 0]
type input "20,000"
click at [198, 225] on input "Memo for this transaction (Your recipient will see this)" at bounding box center [261, 224] width 314 height 23
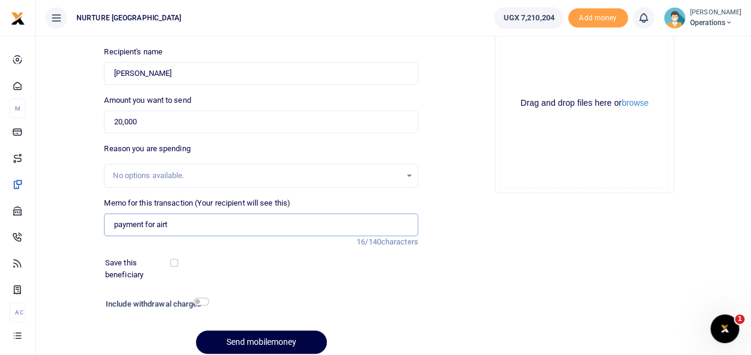
type input "Payment for airtime and data for finance and administration department [DATE]"
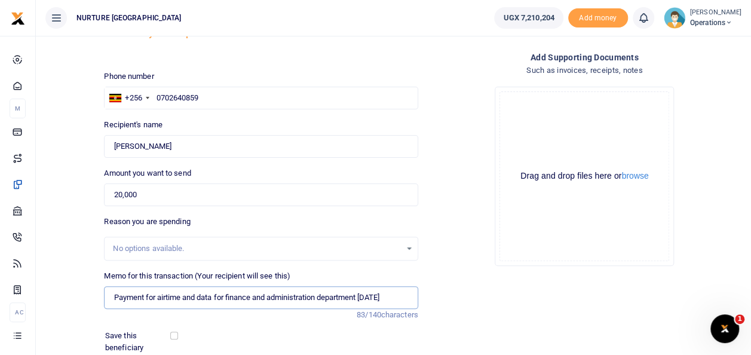
scroll to position [42, 0]
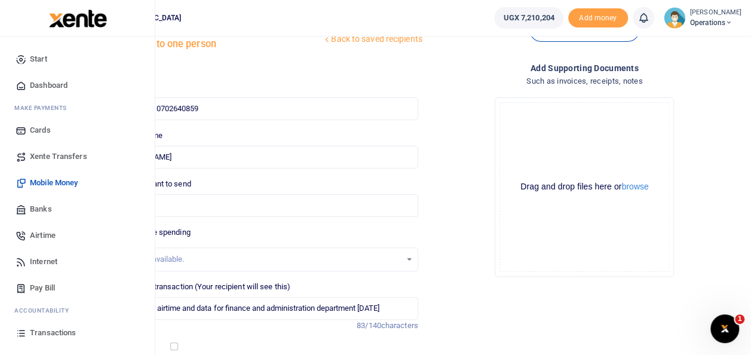
click at [42, 237] on span "Airtime" at bounding box center [43, 235] width 26 height 12
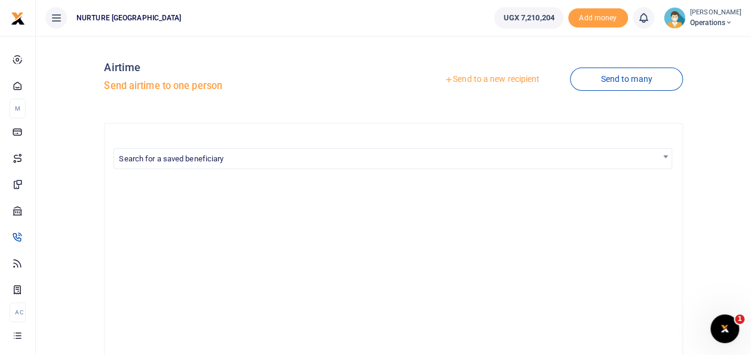
click at [482, 82] on link "Send to a new recipient" at bounding box center [492, 80] width 156 height 22
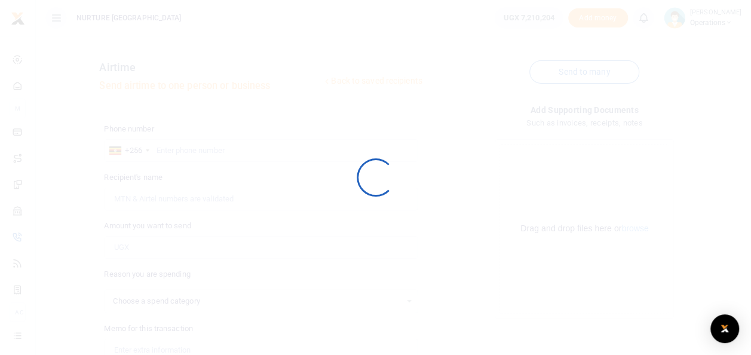
select select
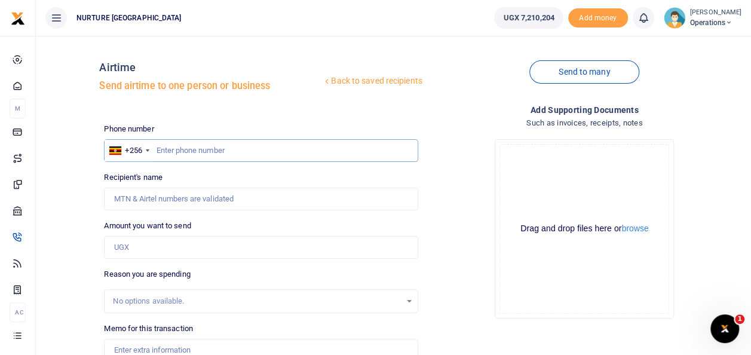
click at [210, 149] on input "text" at bounding box center [261, 150] width 314 height 23
type input "0702640859"
click at [191, 243] on input "Amount you want to send" at bounding box center [261, 247] width 314 height 23
type input "Mutimba Hassan"
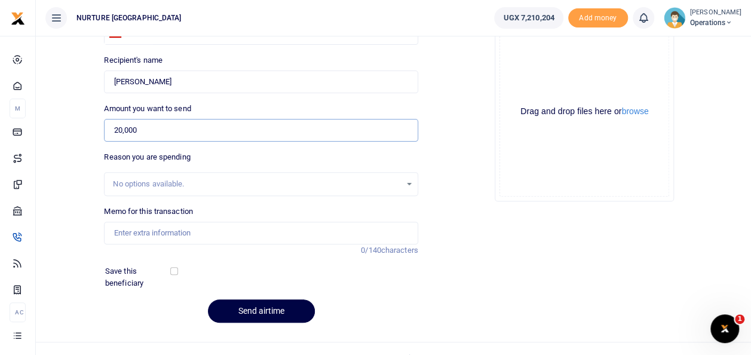
scroll to position [134, 0]
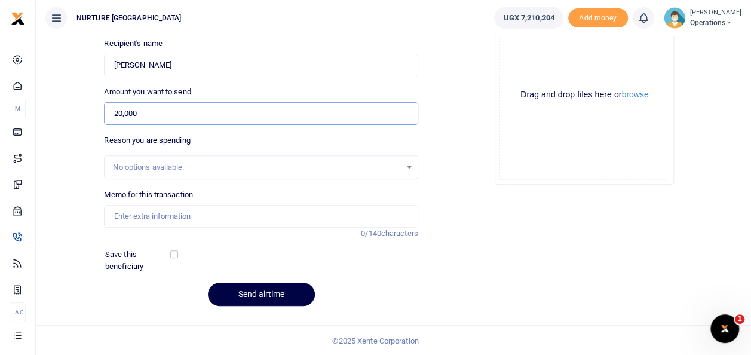
type input "20,000"
click at [198, 212] on input "Memo for this transaction" at bounding box center [261, 216] width 314 height 23
type input "Payment for airtime and data for finance and administartion department october …"
click at [278, 292] on button "Send airtime" at bounding box center [261, 294] width 107 height 23
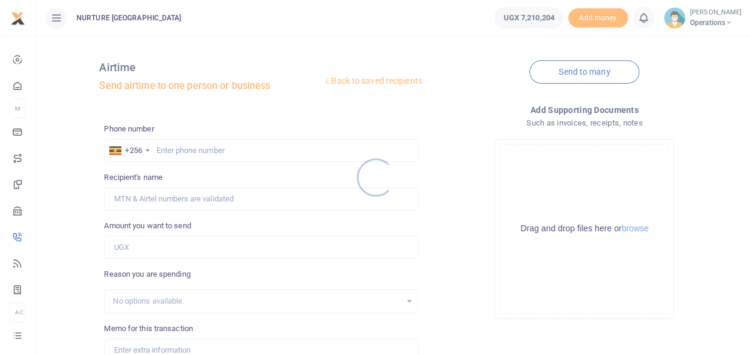
click at [216, 150] on div at bounding box center [375, 177] width 751 height 355
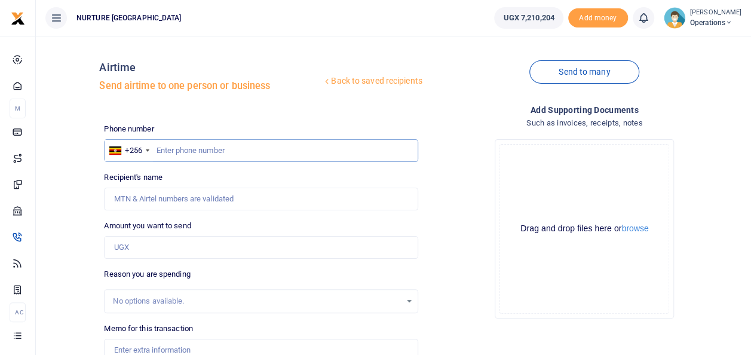
click at [218, 146] on input "text" at bounding box center [261, 150] width 314 height 23
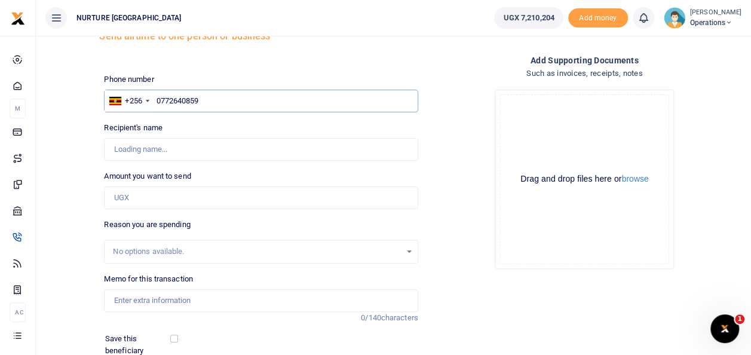
scroll to position [86, 0]
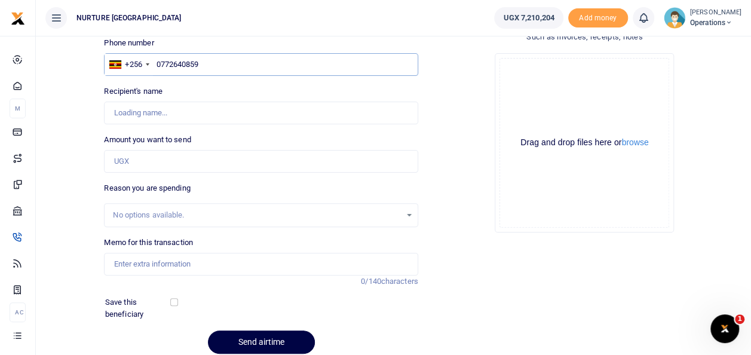
type input "0772640859"
click at [155, 160] on input "Amount you want to send" at bounding box center [261, 161] width 314 height 23
type input "Hassan Mutimba"
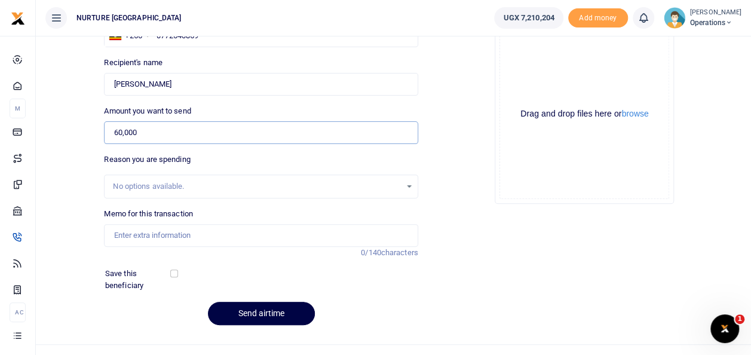
scroll to position [134, 0]
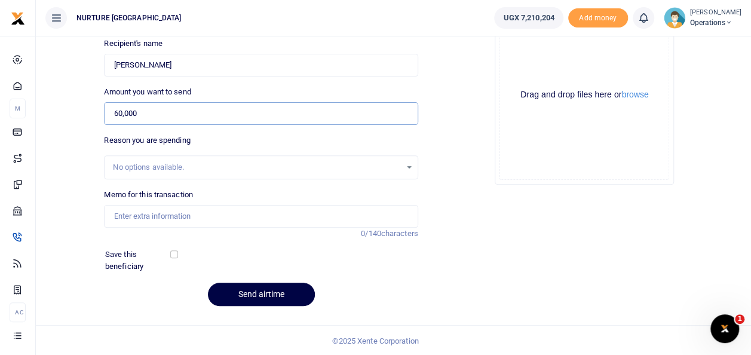
type input "60,000"
click at [195, 216] on input "Memo for this transaction" at bounding box center [261, 216] width 314 height 23
type input "Payment for airtime and data for finance and administartion department october …"
click at [254, 299] on button "Send airtime" at bounding box center [261, 294] width 107 height 23
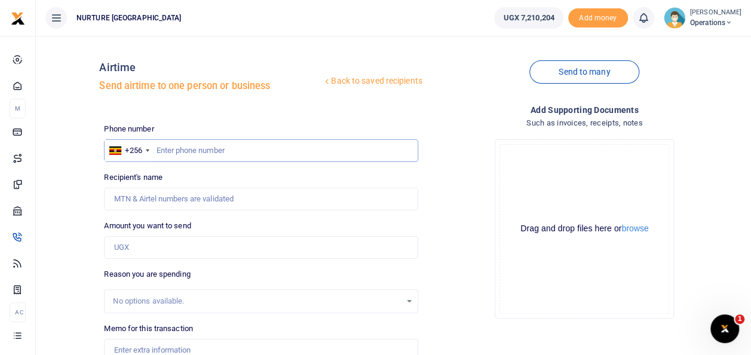
click at [219, 147] on input "text" at bounding box center [261, 150] width 314 height 23
type input "0705929796"
type input "Nassanga.Saidat Saidat"
type input "0705929796"
click at [172, 241] on input "Amount you want to send" at bounding box center [261, 247] width 314 height 23
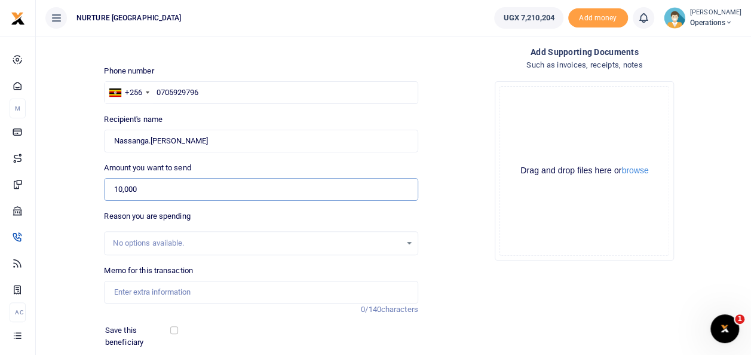
scroll to position [97, 0]
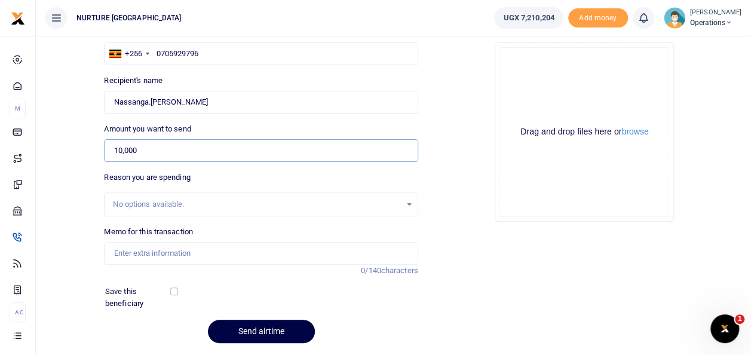
type input "10,000"
click at [240, 253] on input "Memo for this transaction" at bounding box center [261, 253] width 314 height 23
type input "Payment for airtime and data for finance and administartion department [DATE]"
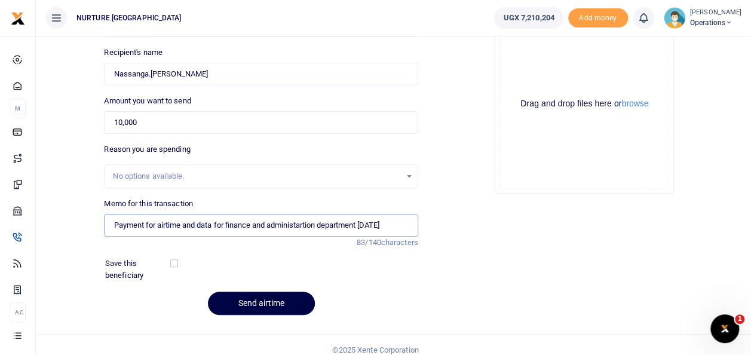
scroll to position [134, 0]
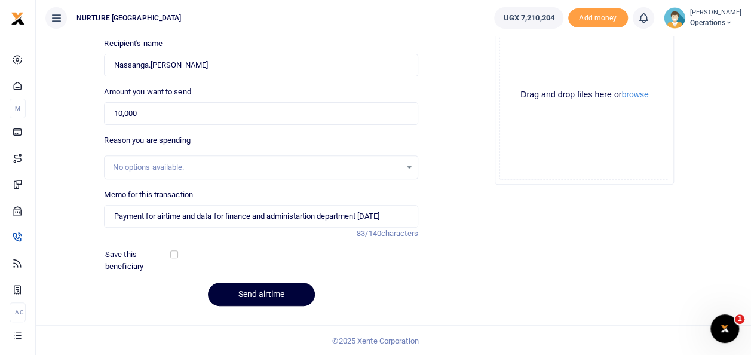
click at [273, 296] on button "Send airtime" at bounding box center [261, 294] width 107 height 23
click at [392, 172] on div "No options available." at bounding box center [256, 167] width 287 height 12
click at [273, 284] on button "Send airtime" at bounding box center [261, 294] width 107 height 23
click at [275, 292] on button "Send airtime" at bounding box center [261, 294] width 107 height 23
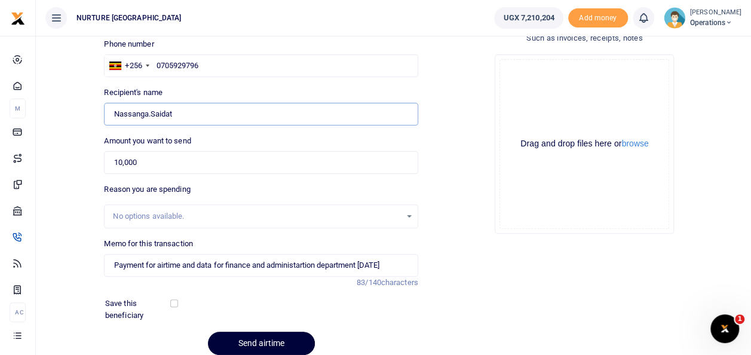
scroll to position [31, 0]
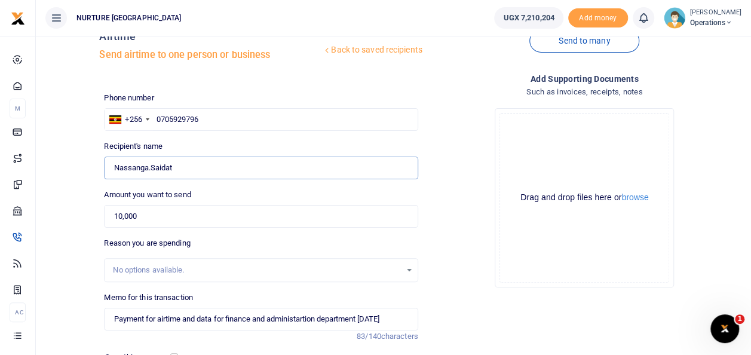
click at [190, 165] on input "Found" at bounding box center [261, 168] width 314 height 23
type input "N"
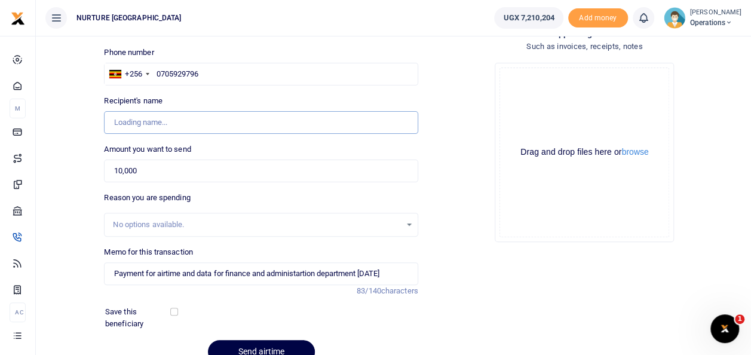
scroll to position [76, 0]
click at [209, 75] on input "0705929796" at bounding box center [261, 74] width 314 height 23
type input "0705929796"
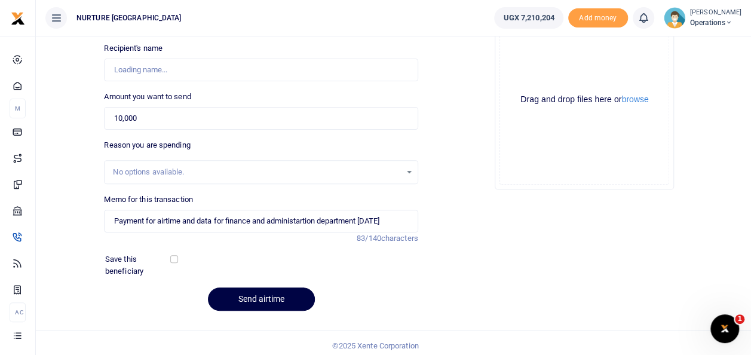
scroll to position [134, 0]
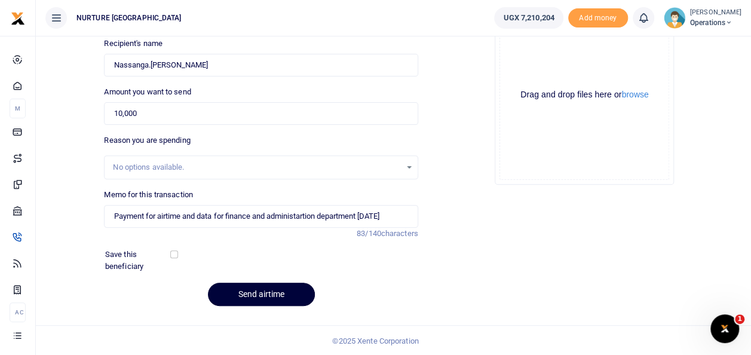
click at [270, 296] on button "Send airtime" at bounding box center [261, 294] width 107 height 23
type input "Nassanga Saidat Saidat"
click at [252, 292] on button "Send airtime" at bounding box center [261, 294] width 107 height 23
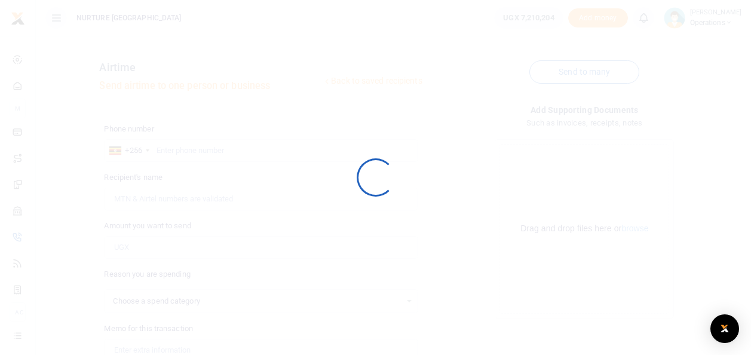
select select
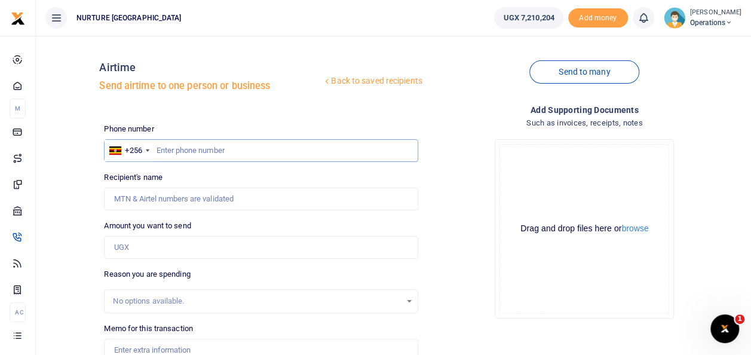
click at [206, 154] on input "text" at bounding box center [261, 150] width 314 height 23
type input "0783883508"
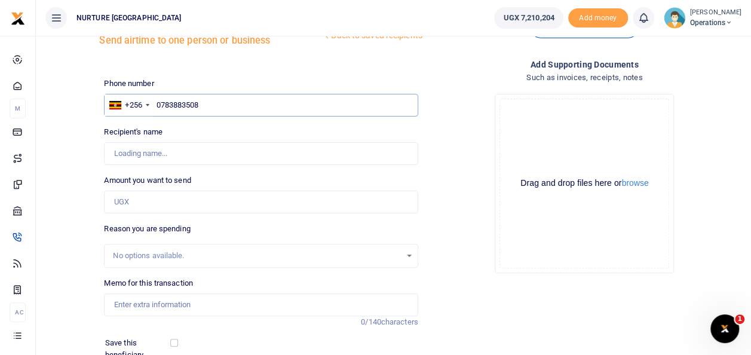
scroll to position [86, 0]
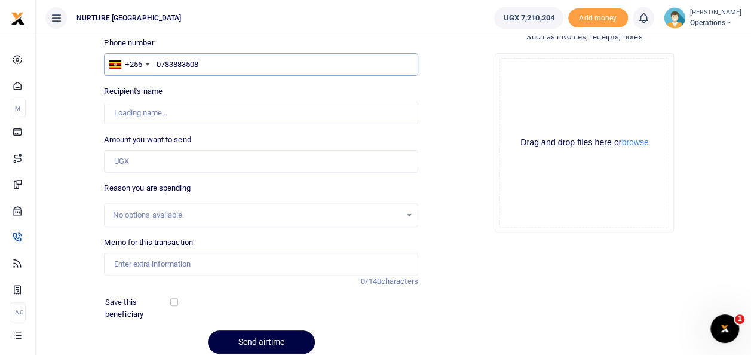
type input "Saidat Nassanga"
type input "0783883508"
click at [166, 157] on input "Amount you want to send" at bounding box center [261, 161] width 314 height 23
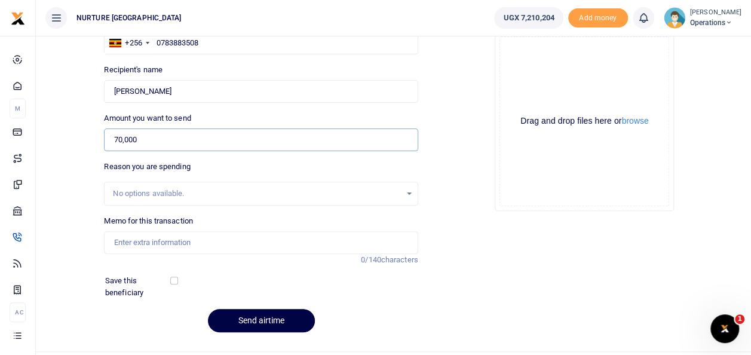
scroll to position [134, 0]
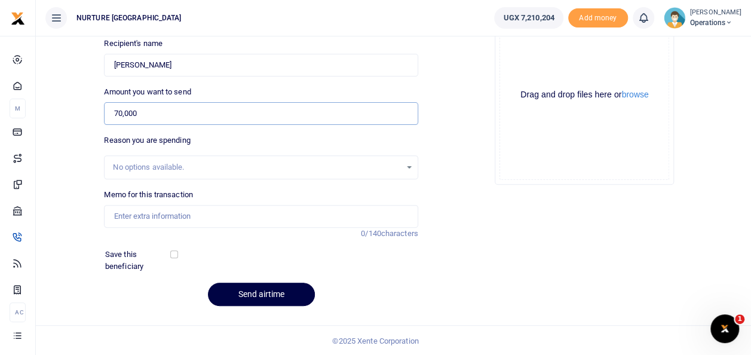
type input "70,000"
click at [214, 212] on input "Memo for this transaction" at bounding box center [261, 216] width 314 height 23
type input "Payment for airtime and data for finance and administartion department [DATE]"
click at [270, 296] on button "Send airtime" at bounding box center [261, 294] width 107 height 23
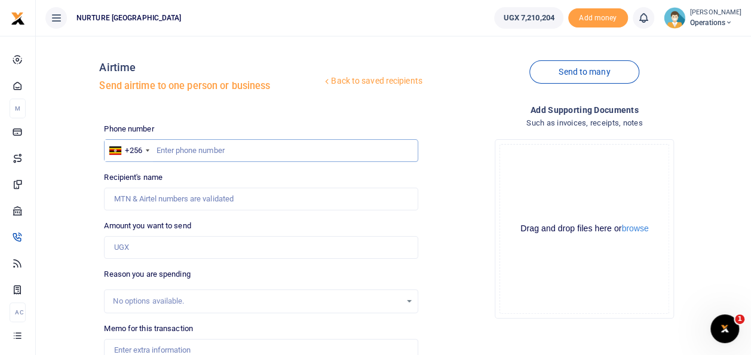
click at [213, 146] on input "text" at bounding box center [261, 150] width 314 height 23
type input "0771240234"
click at [175, 249] on input "Amount you want to send" at bounding box center [261, 247] width 314 height 23
type input "Bright Najuna"
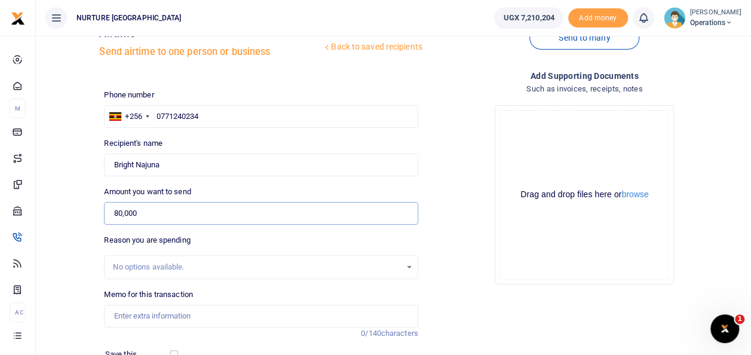
scroll to position [48, 0]
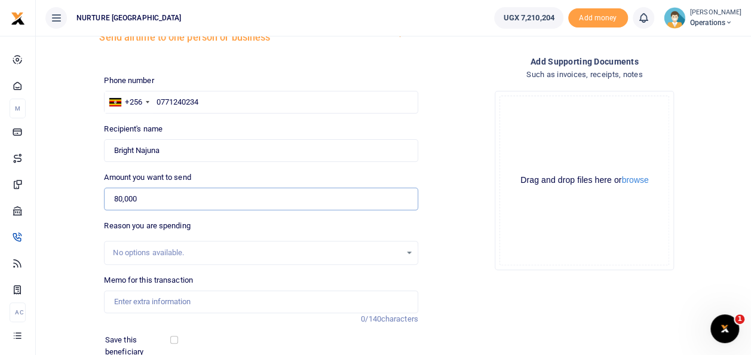
type input "80,000"
click at [186, 301] on input "Memo for this transaction" at bounding box center [261, 301] width 314 height 23
type input "Payment for airtime and data for finance and administartion department [DATE]"
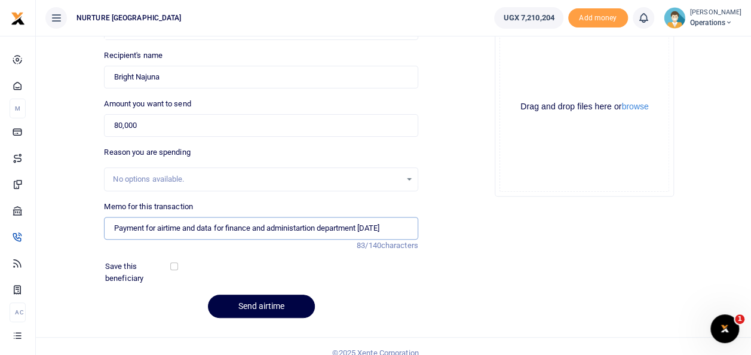
scroll to position [122, 0]
click at [278, 307] on button "Send airtime" at bounding box center [261, 306] width 107 height 23
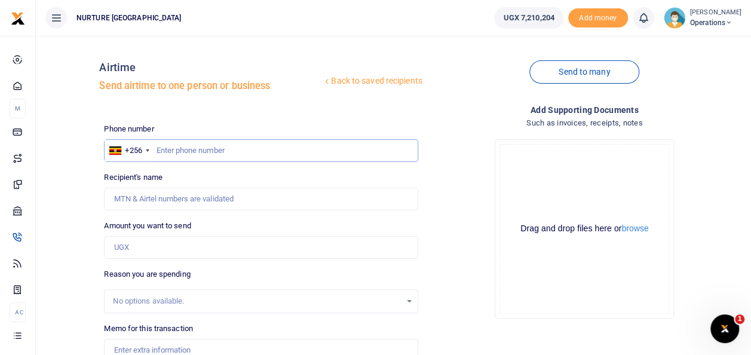
click at [185, 148] on input "text" at bounding box center [261, 150] width 314 height 23
type input "0754276055"
click at [176, 247] on input "Amount you want to send" at bounding box center [261, 247] width 314 height 23
type input "80,000"
type input "Sharon Nakakande"
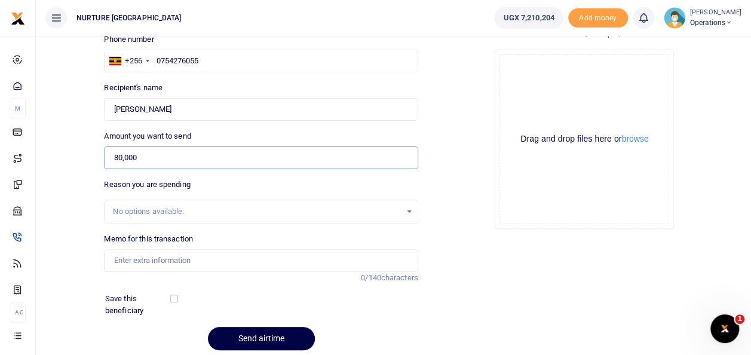
scroll to position [91, 0]
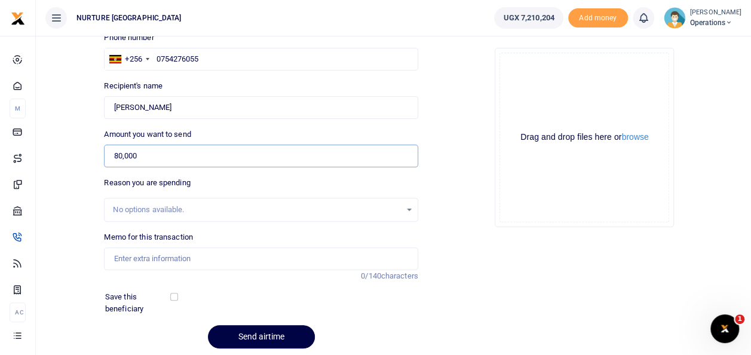
type input "80,000"
click at [185, 261] on input "Memo for this transaction" at bounding box center [261, 258] width 314 height 23
type input "Payment for airtime and data for finance and administartion department [DATE]"
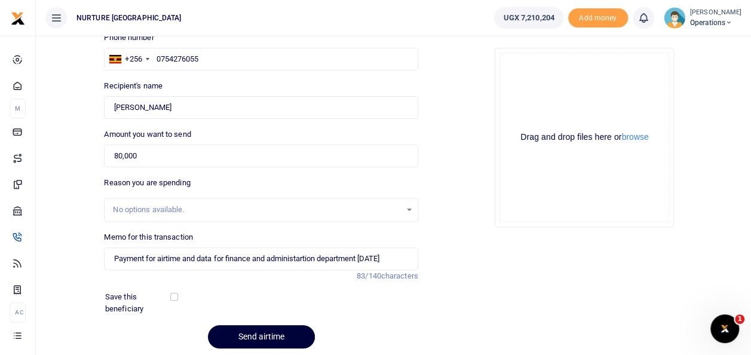
click at [262, 329] on button "Send airtime" at bounding box center [261, 336] width 107 height 23
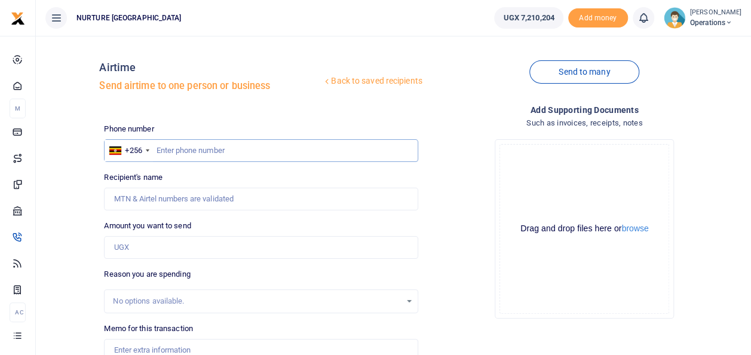
click at [197, 154] on input "text" at bounding box center [261, 150] width 314 height 23
type input "0708680446"
click at [155, 250] on input "Amount you want to send" at bounding box center [261, 247] width 314 height 23
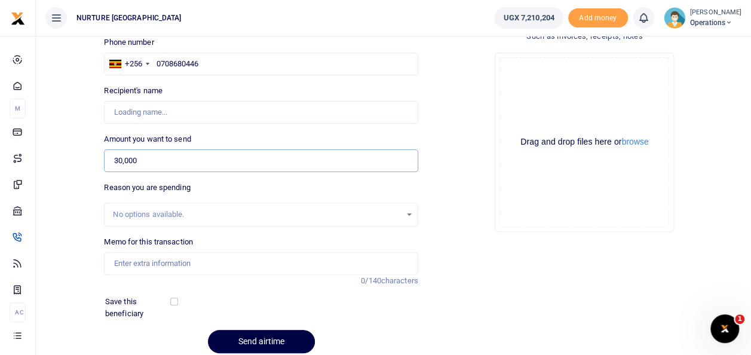
scroll to position [89, 0]
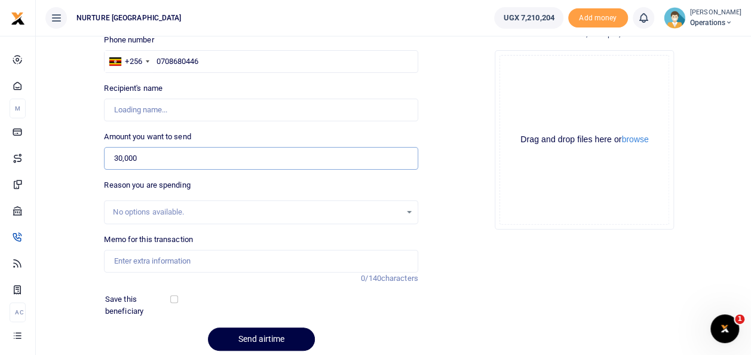
type input "30,000"
click at [195, 263] on input "Memo for this transaction" at bounding box center [261, 261] width 314 height 23
type input "Mathias Ssebinene"
type input "Payment for airtime and data for finance and administartion department [DATE]"
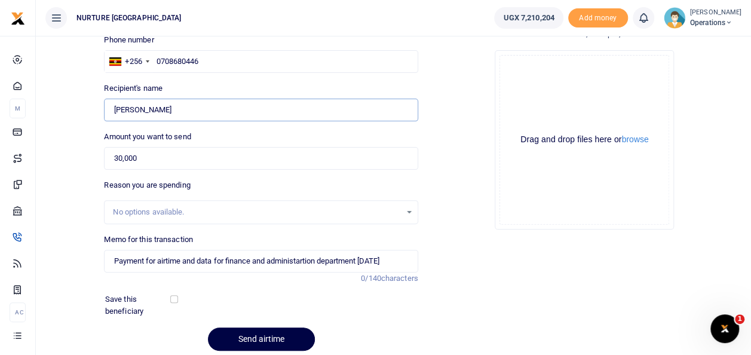
type input "Sharon Nakakande"
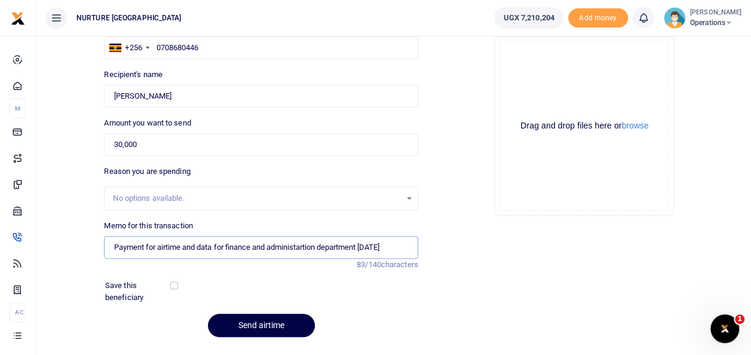
scroll to position [134, 0]
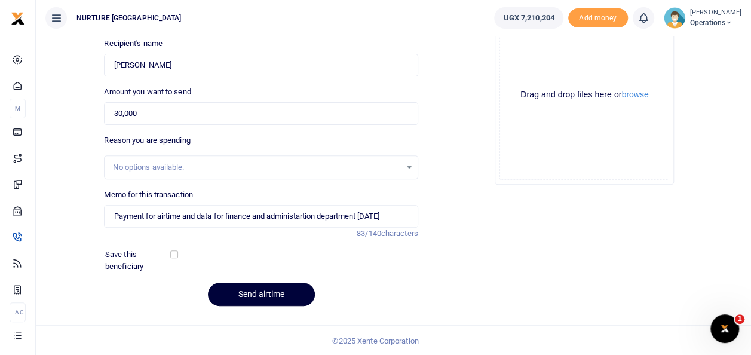
click at [264, 292] on button "Send airtime" at bounding box center [261, 294] width 107 height 23
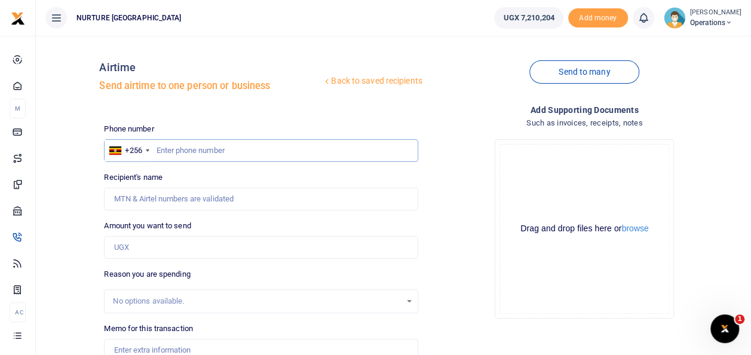
click at [210, 153] on input "text" at bounding box center [261, 150] width 314 height 23
type input "0782777190"
click at [177, 244] on input "Amount you want to send" at bounding box center [261, 247] width 314 height 23
type input "[PERSON_NAME] [PERSON_NAME]"
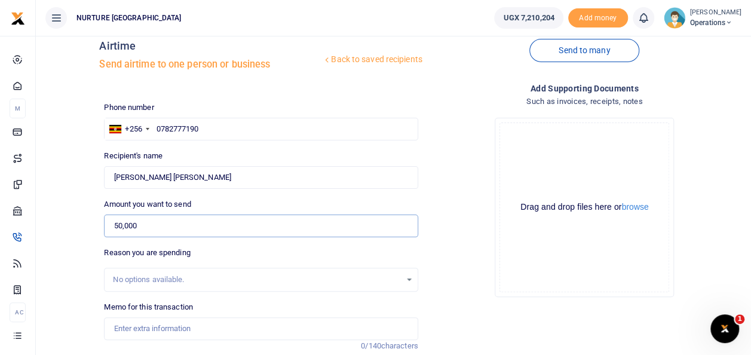
scroll to position [66, 0]
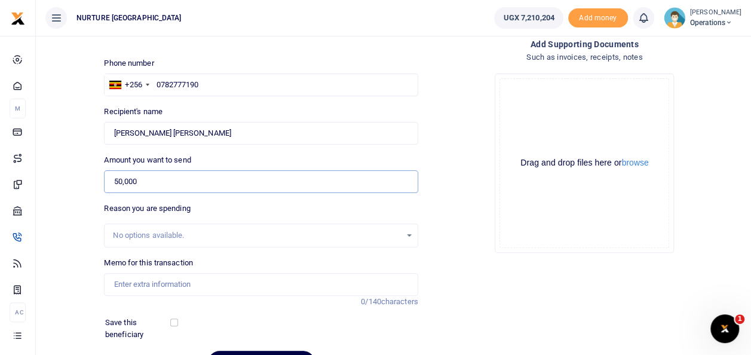
type input "50,000"
click at [190, 280] on input "Memo for this transaction" at bounding box center [261, 284] width 314 height 23
type input "Payment for airtime and data for finance and administartion department [DATE]"
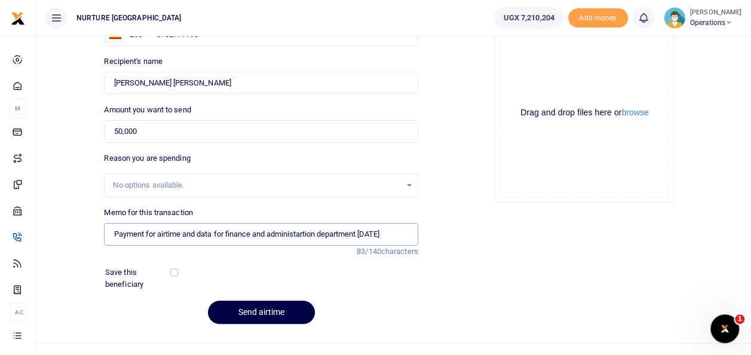
scroll to position [134, 0]
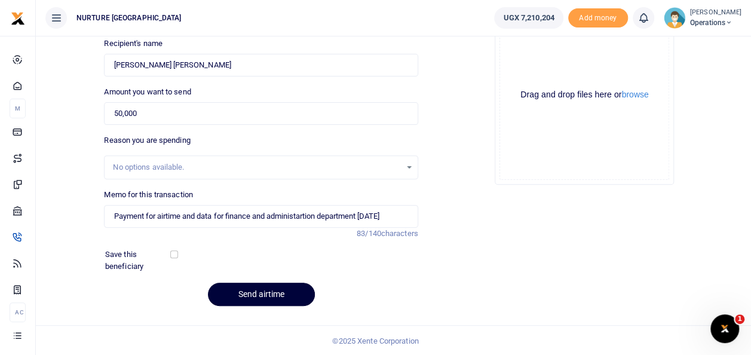
click at [259, 296] on button "Send airtime" at bounding box center [261, 294] width 107 height 23
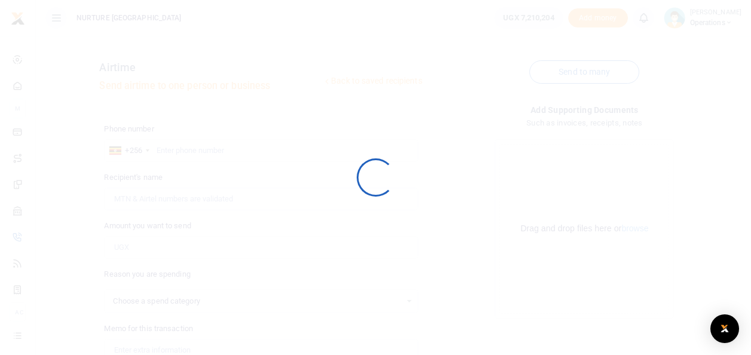
select select
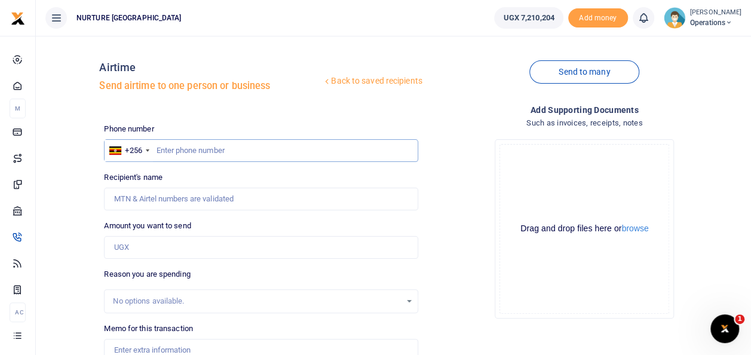
click at [203, 146] on input "text" at bounding box center [261, 150] width 314 height 23
type input "0758889155"
type input "[PERSON_NAME]"
type input "0758889155"
click at [149, 251] on input "Amount you want to send" at bounding box center [261, 247] width 314 height 23
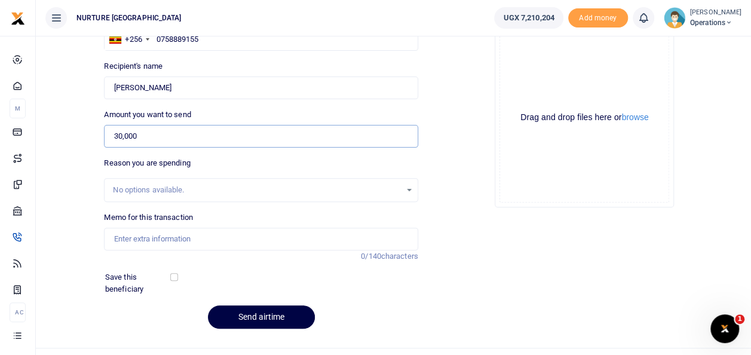
scroll to position [127, 0]
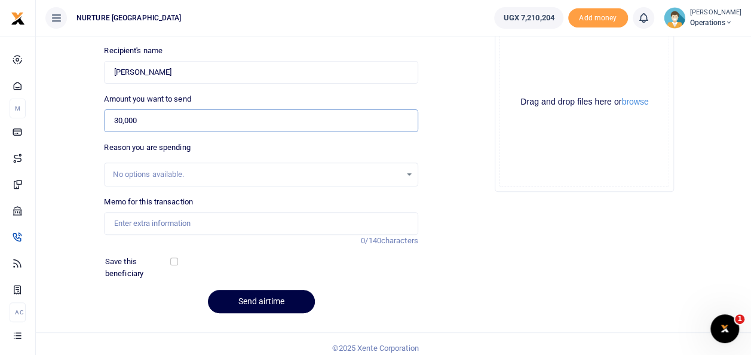
type input "30,000"
click at [204, 226] on input "Memo for this transaction" at bounding box center [261, 223] width 314 height 23
type input "Payment for airtime and data for finance and administartion department [DATE]"
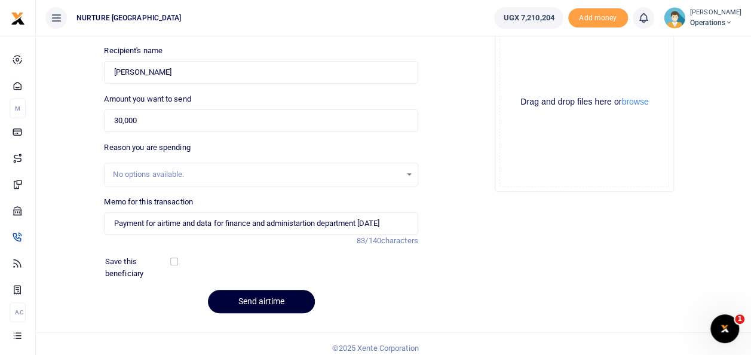
click at [265, 305] on button "Send airtime" at bounding box center [261, 301] width 107 height 23
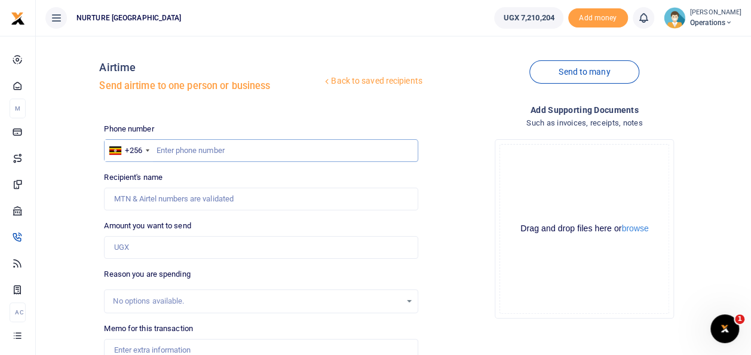
click at [213, 145] on input "text" at bounding box center [261, 150] width 314 height 23
click at [174, 150] on input "0757413" at bounding box center [261, 150] width 314 height 23
click at [197, 149] on input "07577413" at bounding box center [261, 150] width 314 height 23
type input "0757741376"
click at [175, 247] on input "Amount you want to send" at bounding box center [261, 247] width 314 height 23
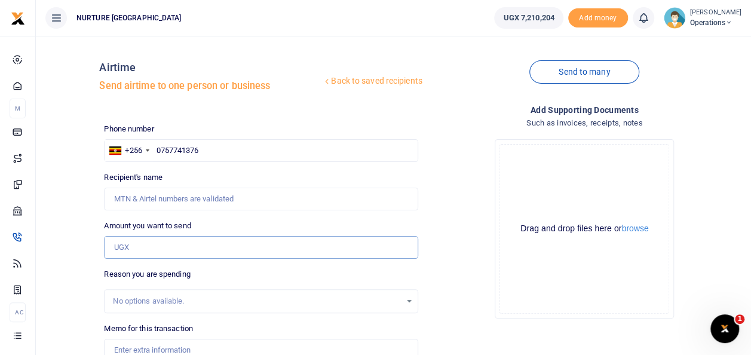
type input "[PERSON_NAME]"
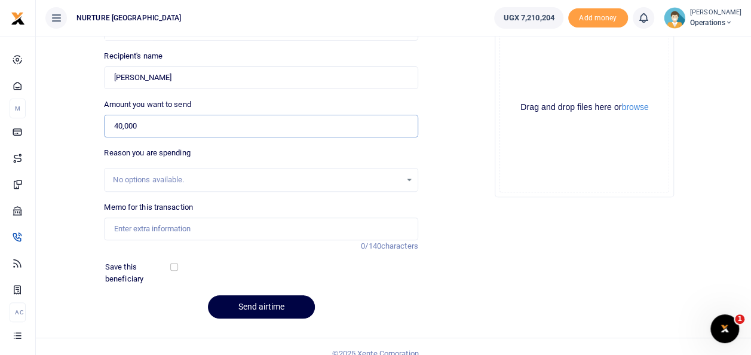
scroll to position [123, 0]
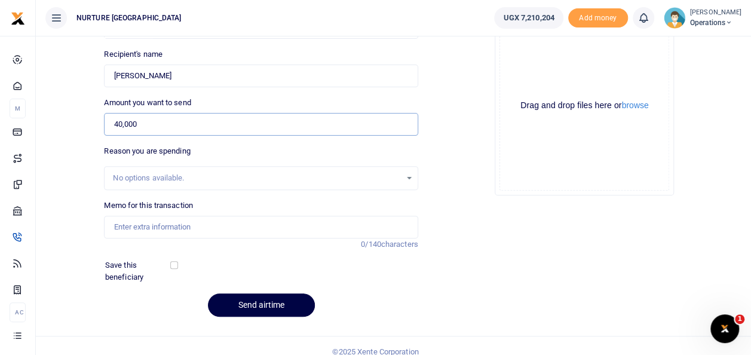
type input "40,000"
click at [255, 225] on input "Memo for this transaction" at bounding box center [261, 227] width 314 height 23
type input "Payment for airtime and data for finance and administartion department october …"
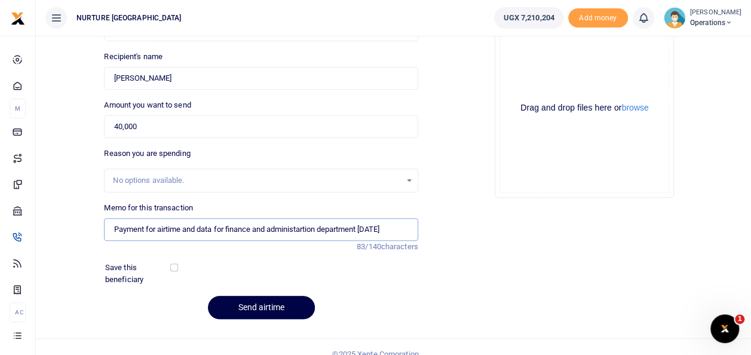
scroll to position [134, 0]
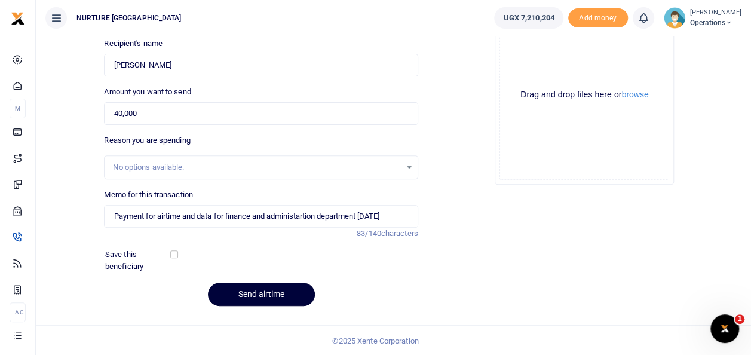
click at [282, 292] on button "Send airtime" at bounding box center [261, 294] width 107 height 23
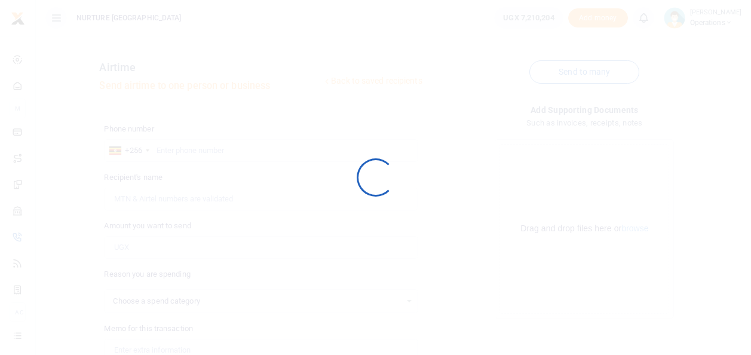
select select
